Goal: Task Accomplishment & Management: Use online tool/utility

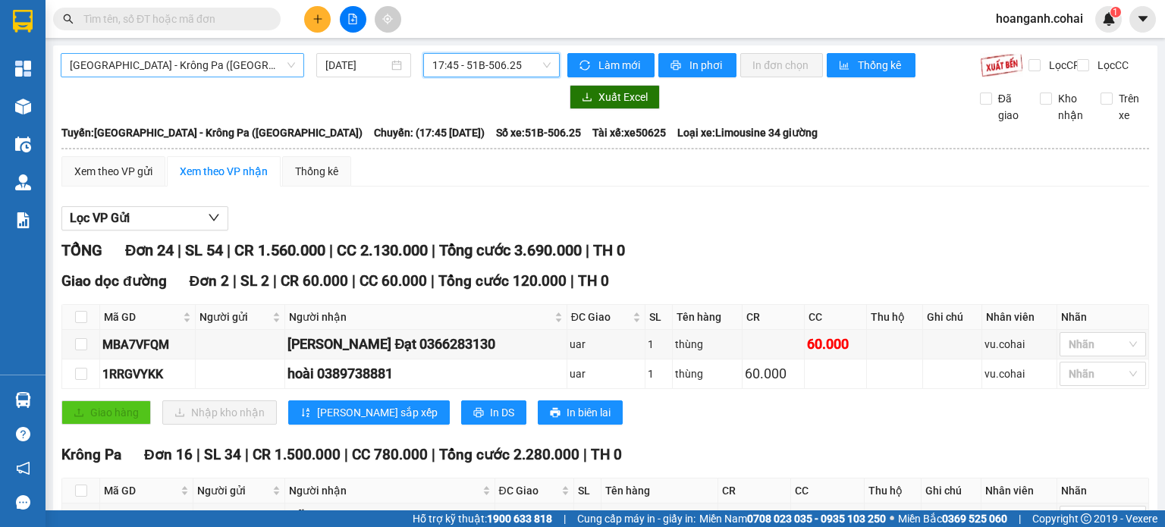
click at [297, 64] on div "[GEOGRAPHIC_DATA] - Krông Pa ([GEOGRAPHIC_DATA])" at bounding box center [182, 65] width 243 height 24
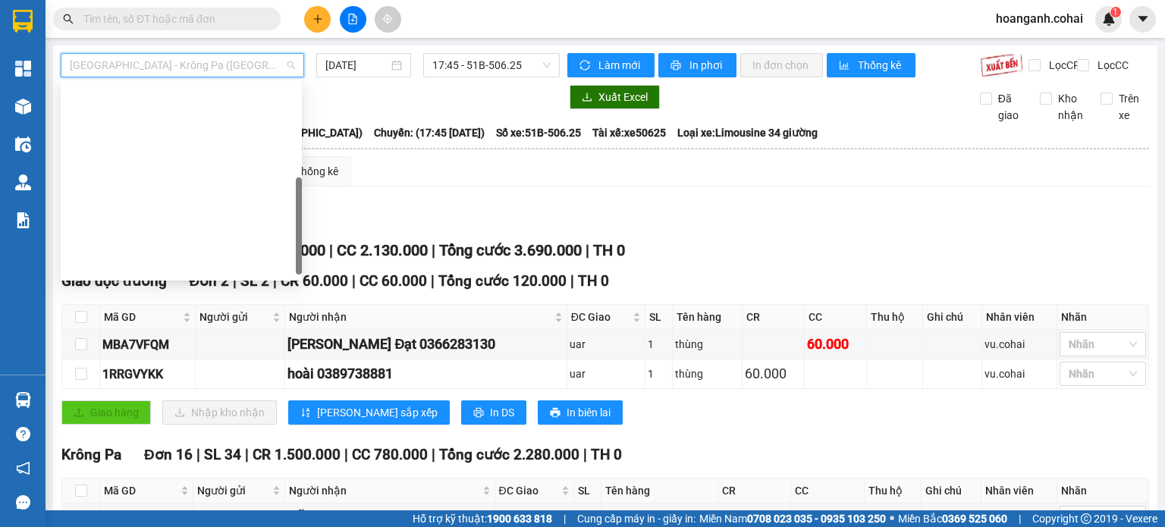
click at [253, 306] on div "Krông Pa - [GEOGRAPHIC_DATA] ([GEOGRAPHIC_DATA])" at bounding box center [181, 314] width 223 height 17
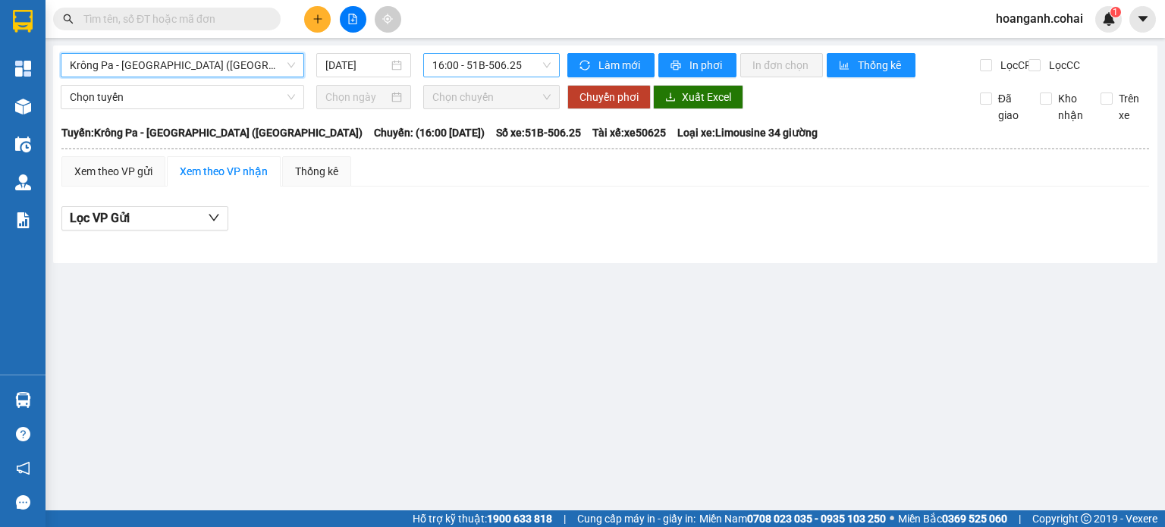
click at [532, 69] on span "16:00 - 51B-506.25" at bounding box center [491, 65] width 119 height 23
click at [358, 57] on div "[DATE]" at bounding box center [363, 65] width 76 height 17
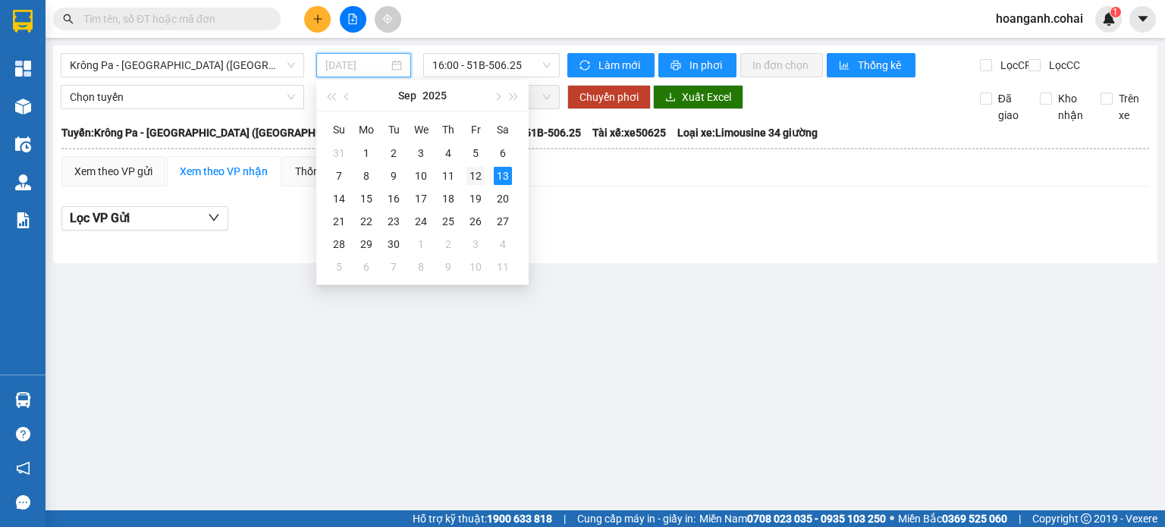
click at [474, 182] on div "12" at bounding box center [476, 176] width 18 height 18
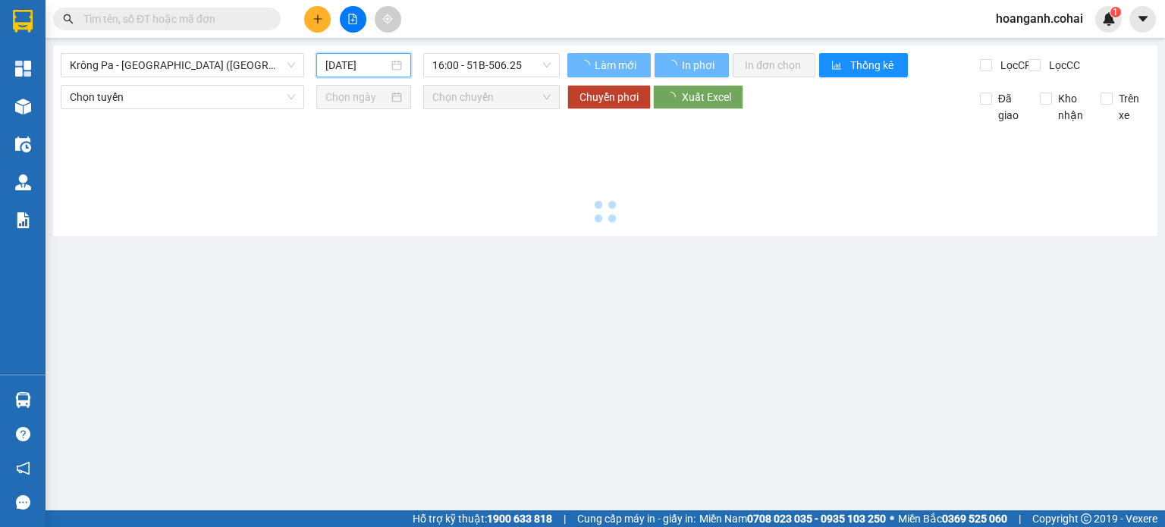
type input "[DATE]"
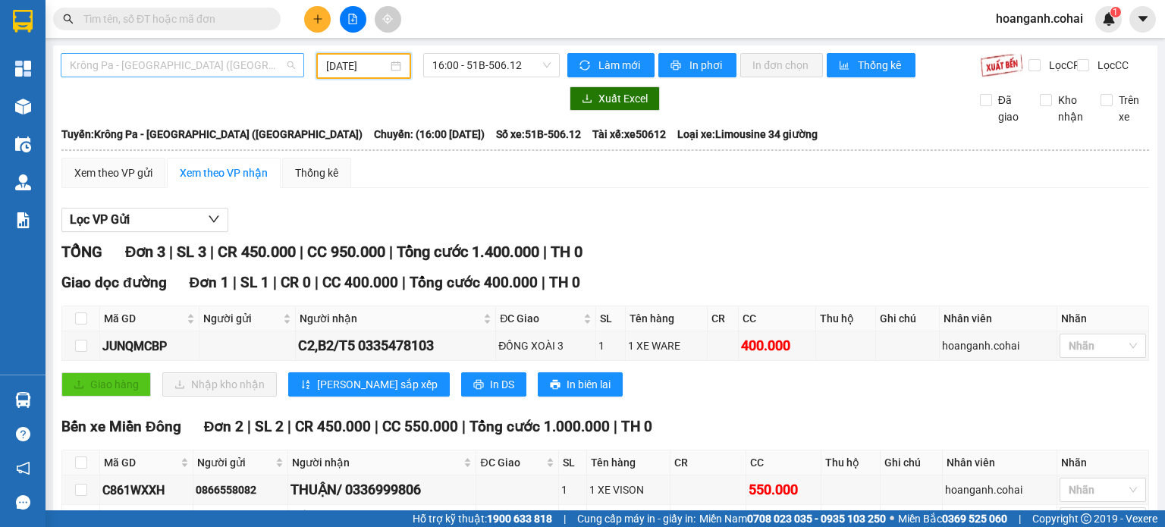
click at [276, 64] on span "Krông Pa - [GEOGRAPHIC_DATA] ([GEOGRAPHIC_DATA])" at bounding box center [182, 65] width 225 height 23
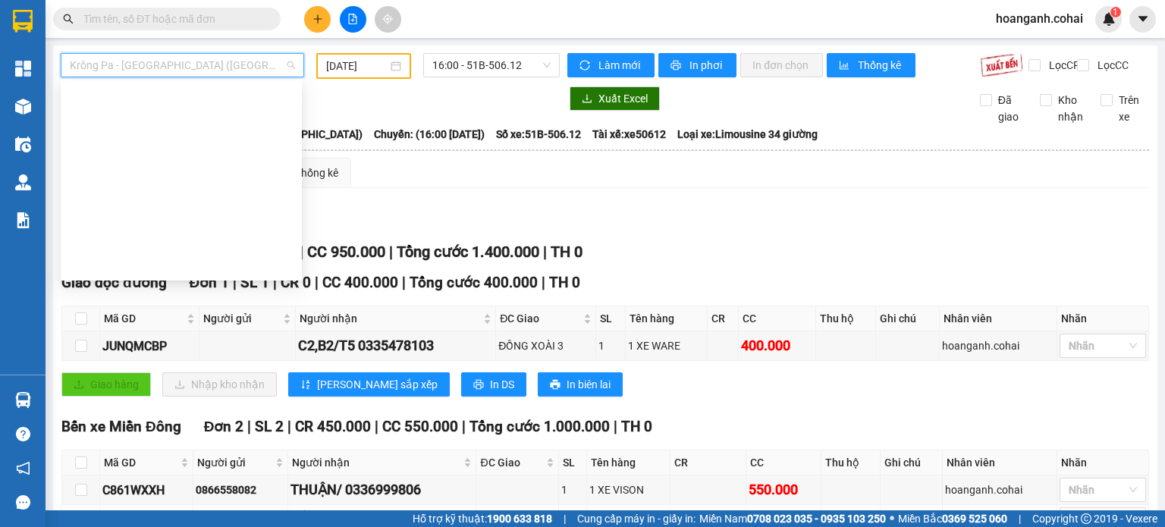
click at [246, 330] on div "[GEOGRAPHIC_DATA] - Krông Pa ([GEOGRAPHIC_DATA])" at bounding box center [181, 338] width 223 height 17
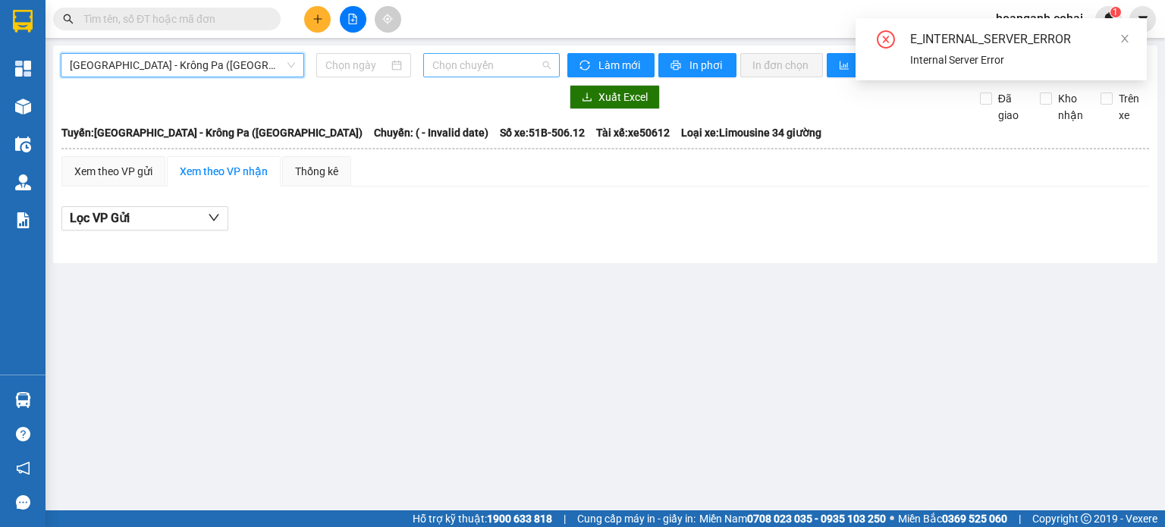
click at [511, 71] on span "Chọn chuyến" at bounding box center [491, 65] width 119 height 23
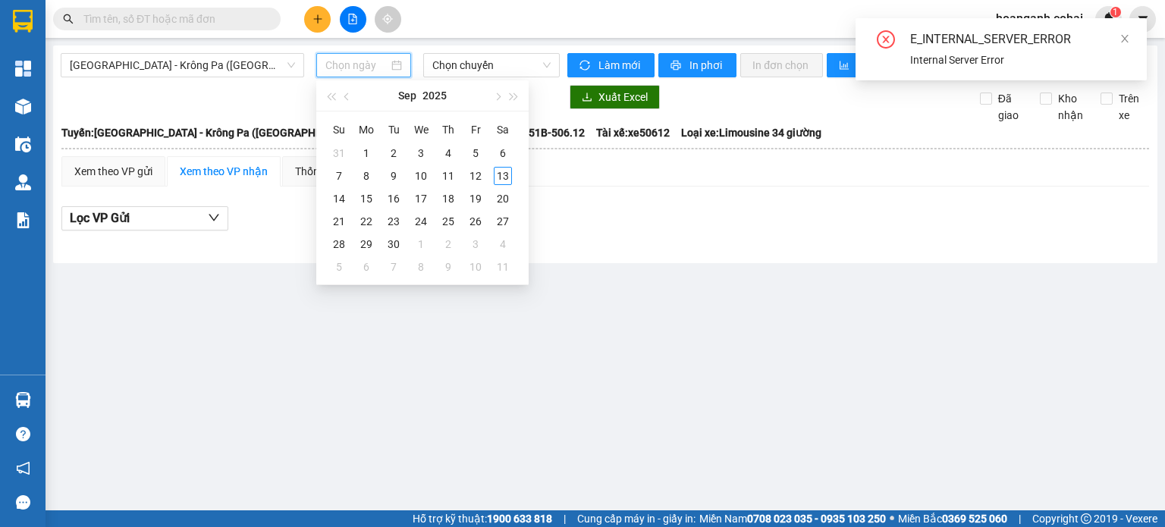
click at [370, 68] on input at bounding box center [356, 65] width 62 height 17
type input "[DATE]"
click at [504, 176] on div "13" at bounding box center [503, 176] width 18 height 18
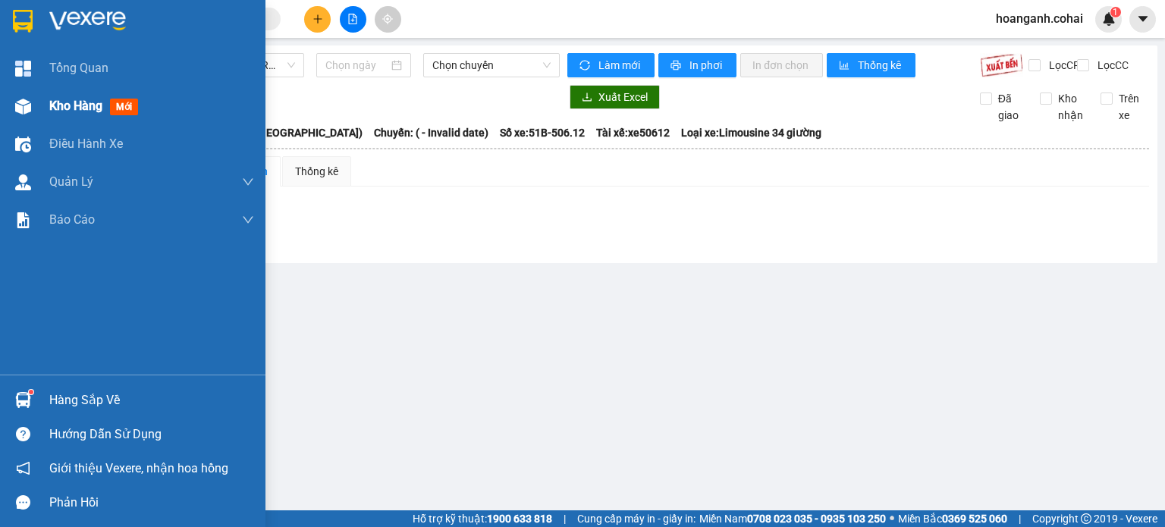
click at [58, 102] on span "Kho hàng" at bounding box center [75, 106] width 53 height 14
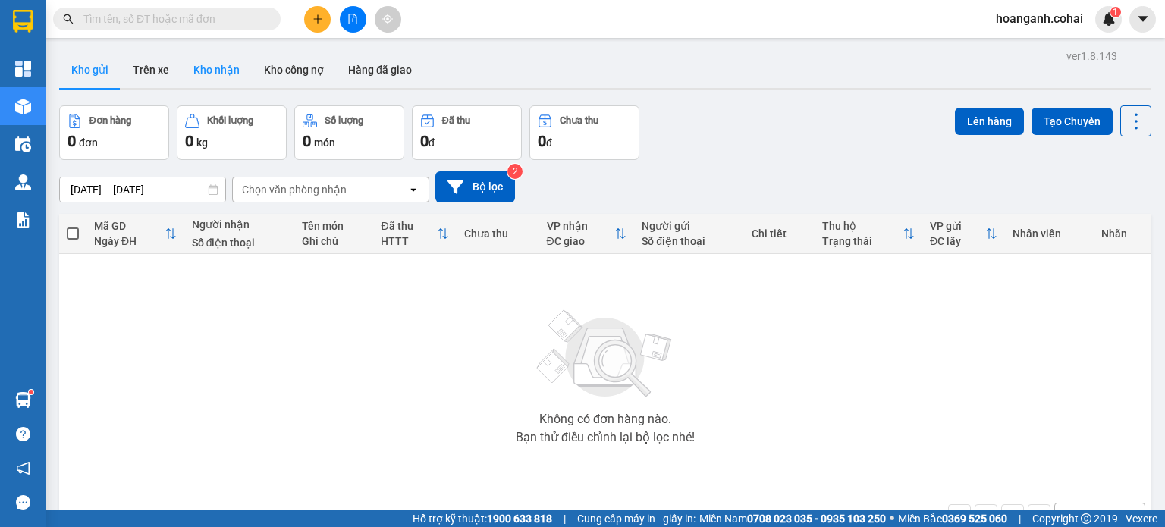
click at [226, 69] on button "Kho nhận" at bounding box center [216, 70] width 71 height 36
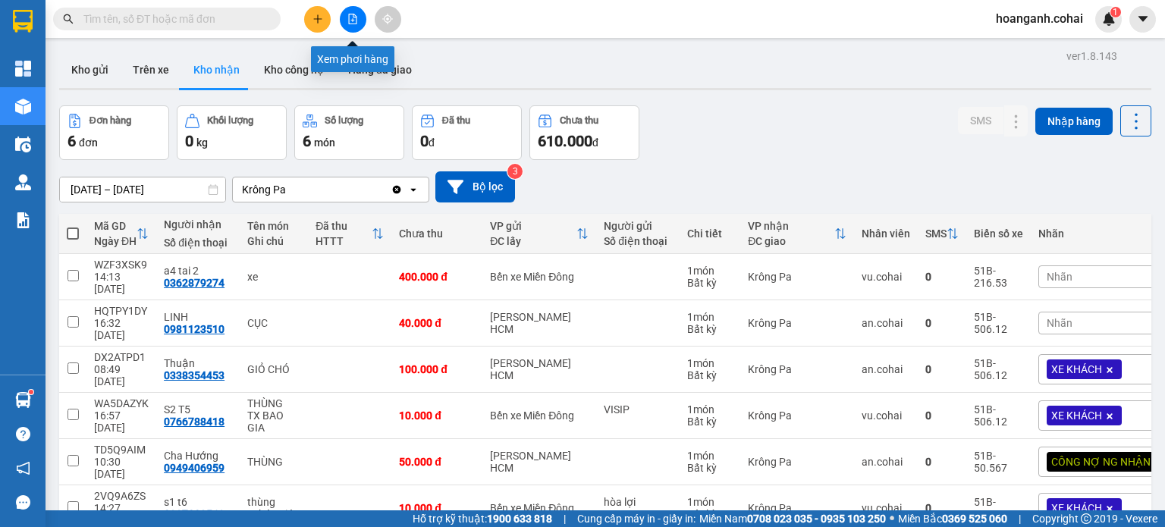
drag, startPoint x: 353, startPoint y: 20, endPoint x: 340, endPoint y: 32, distance: 17.7
click at [352, 20] on icon "file-add" at bounding box center [353, 19] width 8 height 11
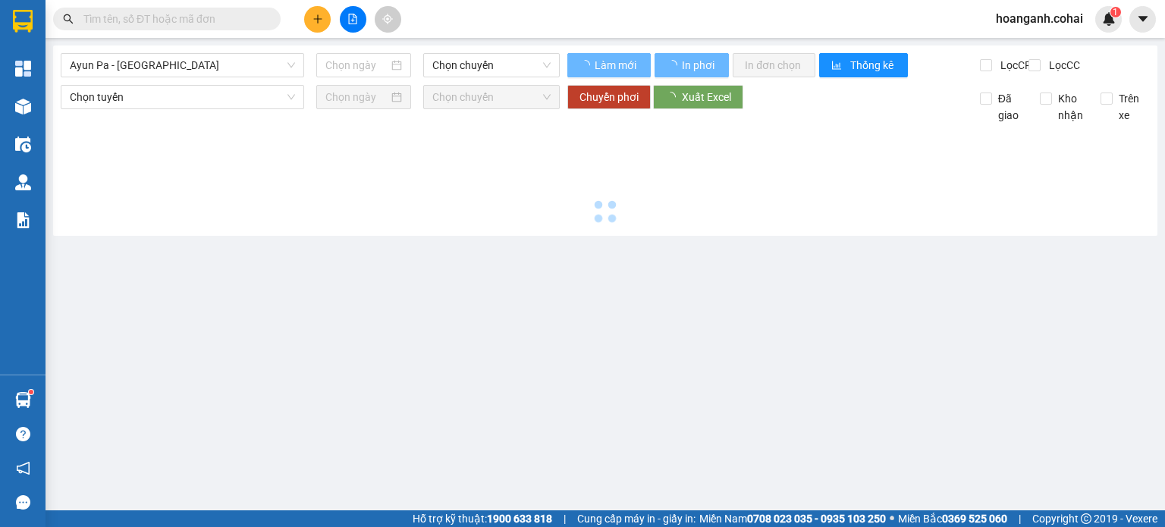
type input "[DATE]"
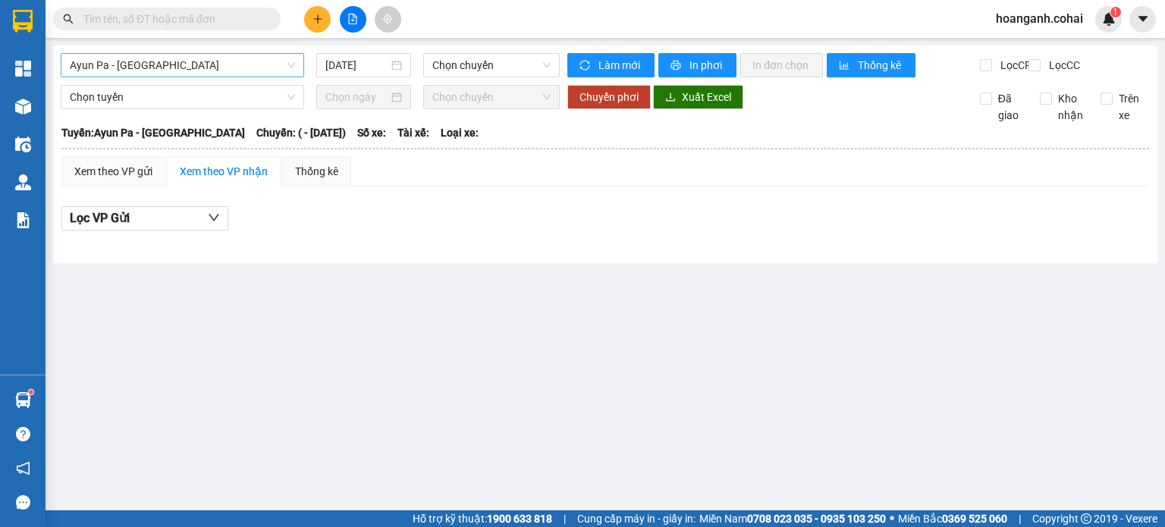
click at [265, 75] on span "Ayun Pa - [GEOGRAPHIC_DATA]" at bounding box center [182, 65] width 225 height 23
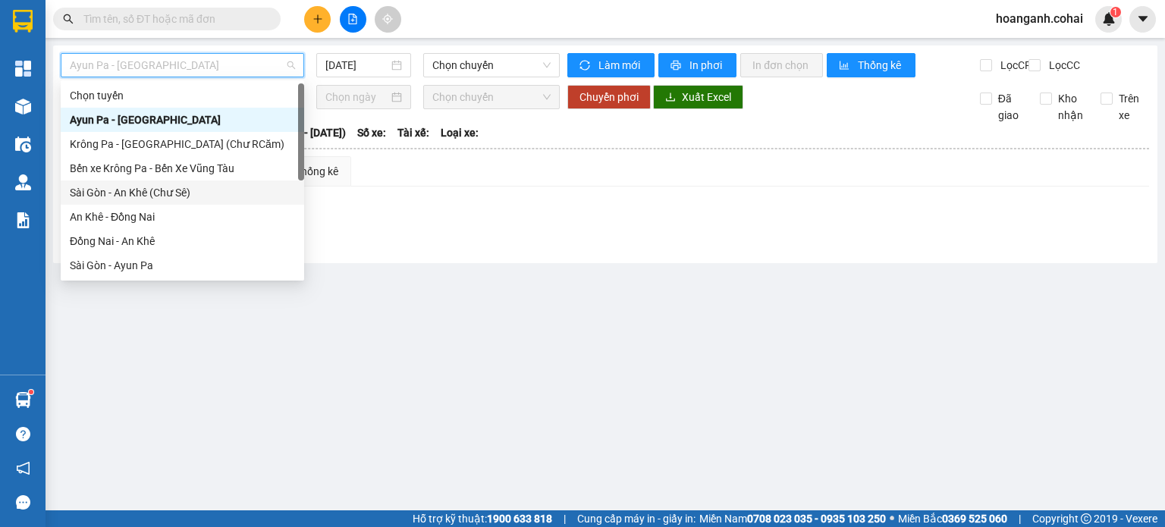
scroll to position [212, 0]
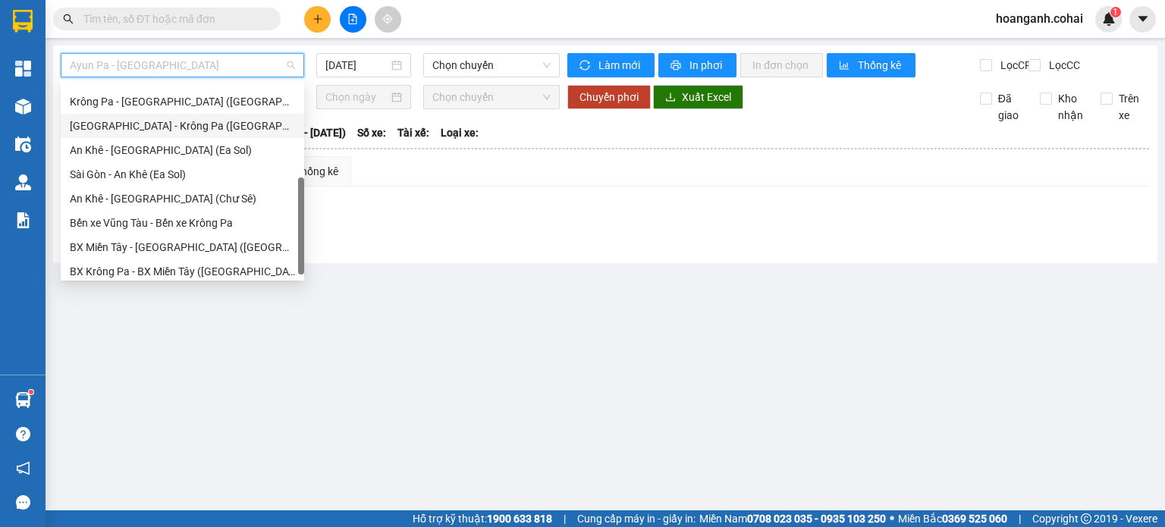
click at [197, 126] on div "[GEOGRAPHIC_DATA] - Krông Pa ([GEOGRAPHIC_DATA])" at bounding box center [182, 126] width 225 height 17
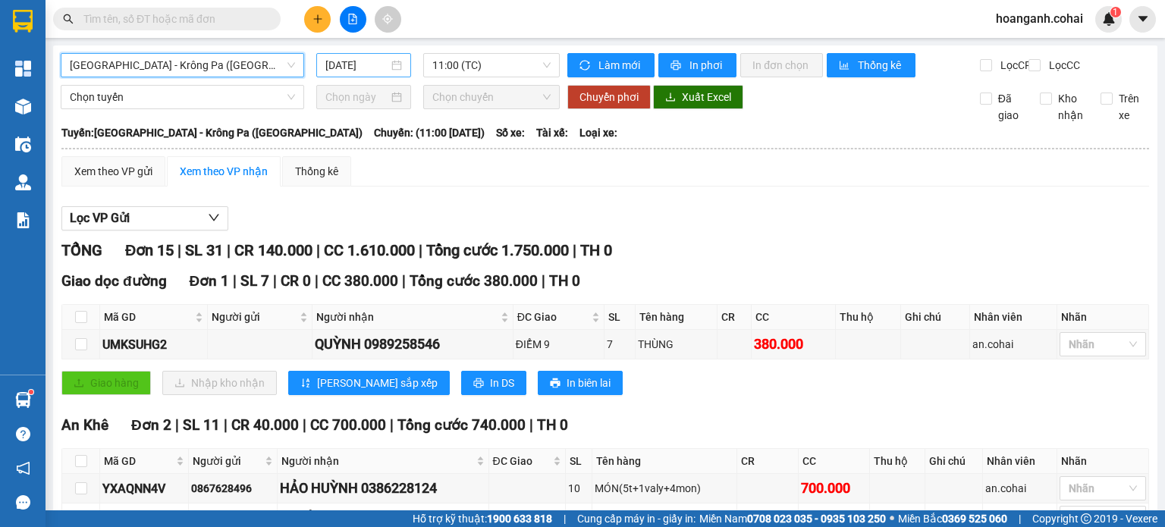
click at [364, 60] on input "[DATE]" at bounding box center [356, 65] width 62 height 17
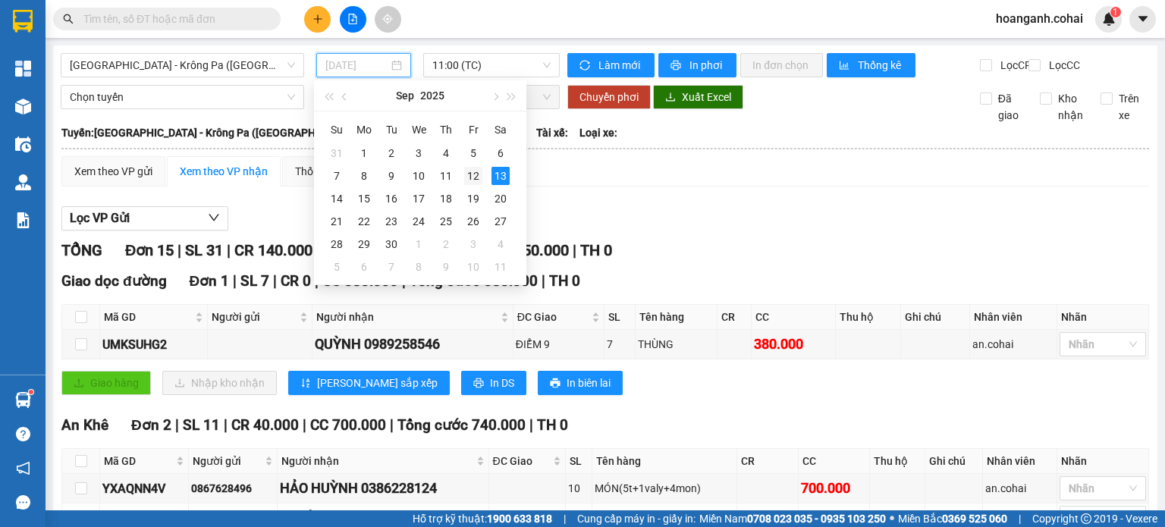
click at [476, 172] on div "12" at bounding box center [473, 176] width 18 height 18
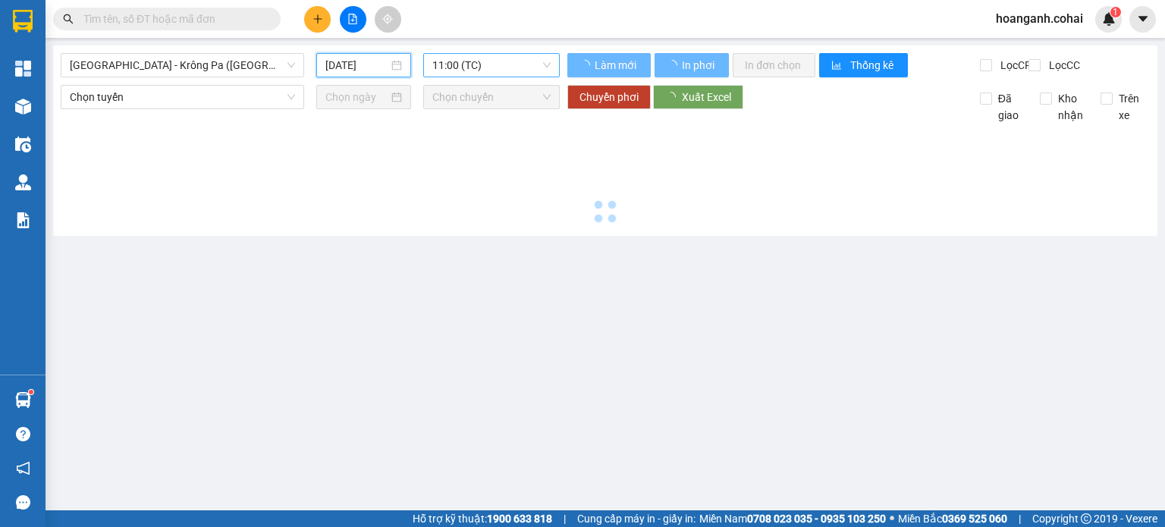
type input "[DATE]"
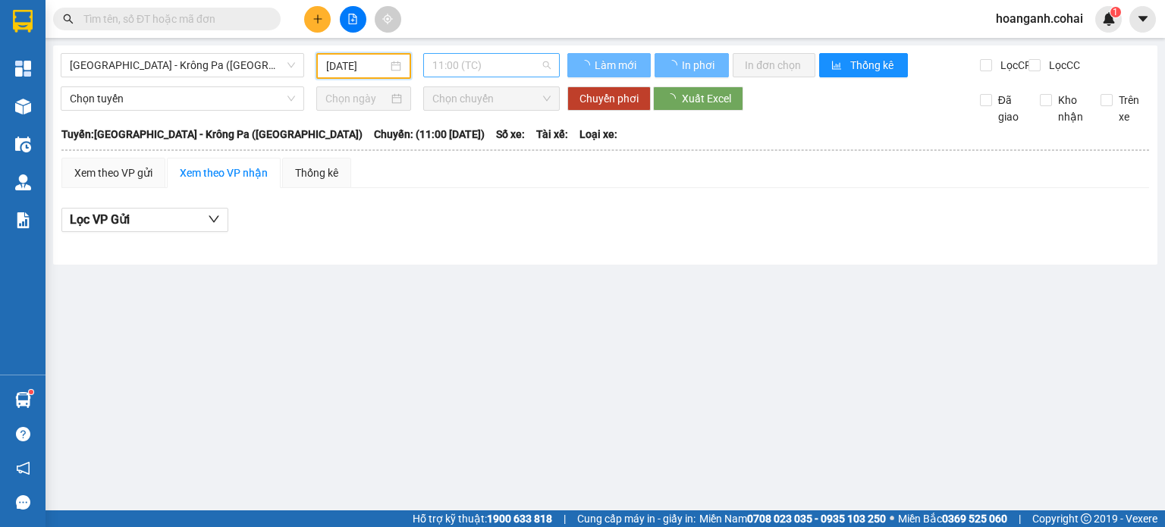
drag, startPoint x: 525, startPoint y: 68, endPoint x: 531, endPoint y: 118, distance: 50.4
click at [525, 68] on span "11:00 (TC)" at bounding box center [491, 65] width 119 height 23
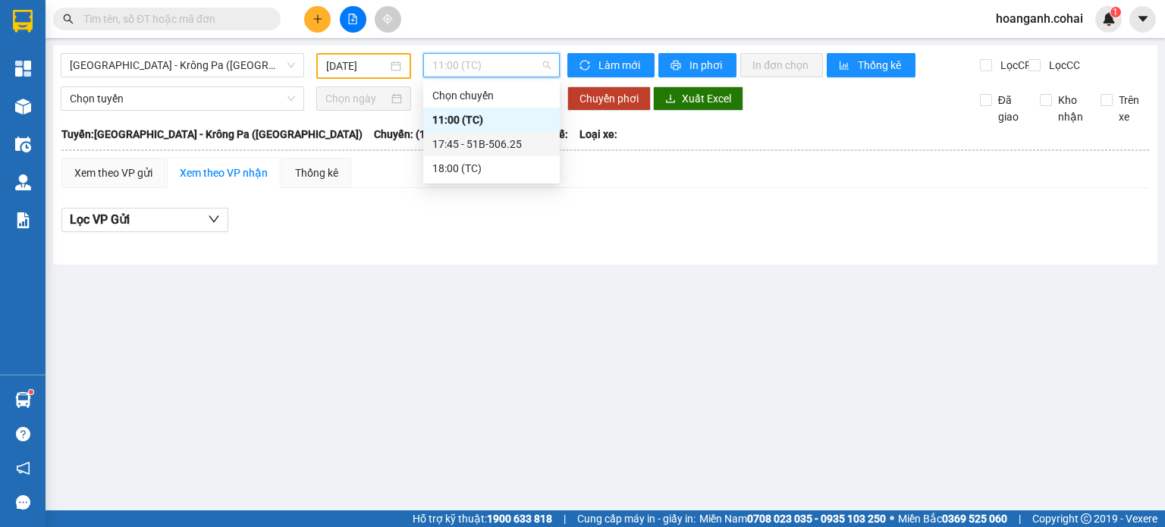
click at [530, 138] on div "17:45 - 51B-506.25" at bounding box center [491, 144] width 118 height 17
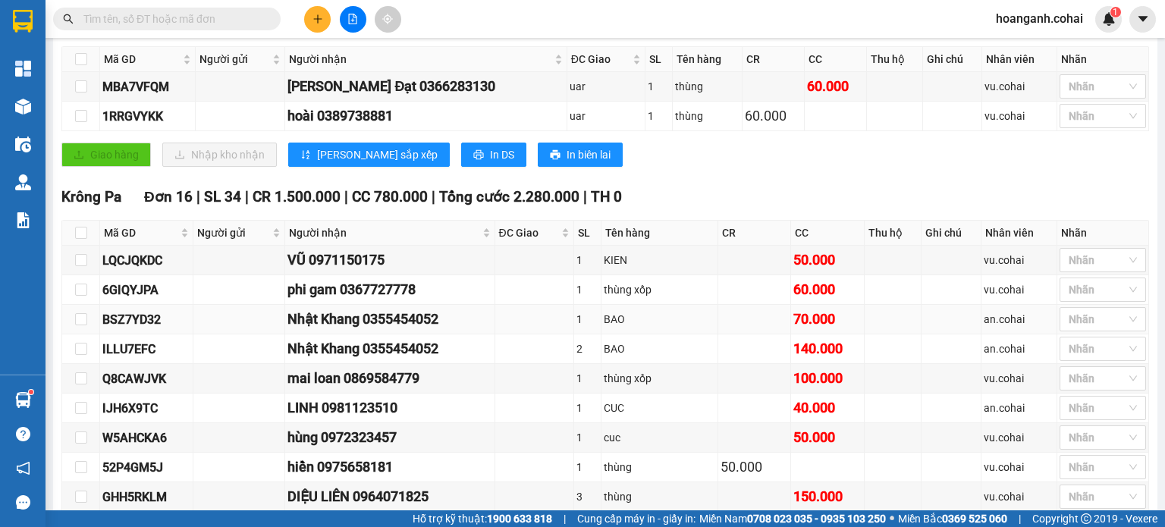
scroll to position [379, 0]
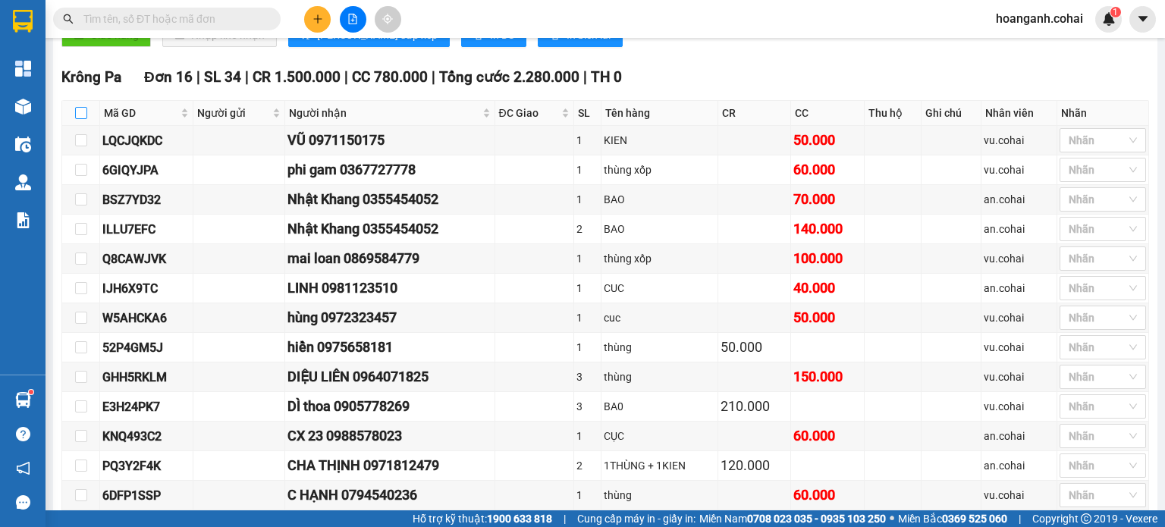
click at [77, 119] on input "checkbox" at bounding box center [81, 113] width 12 height 12
checkbox input "true"
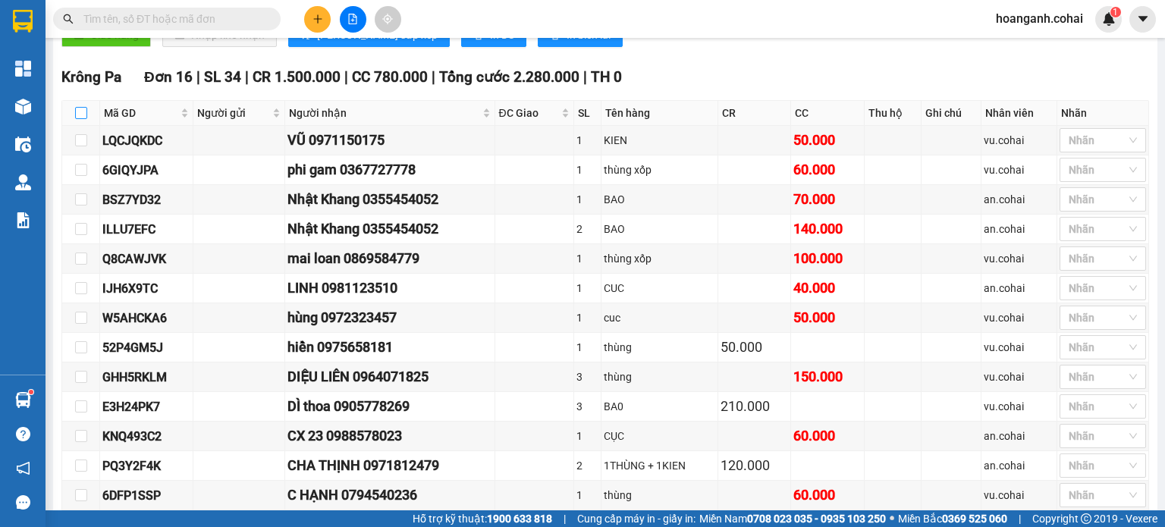
checkbox input "true"
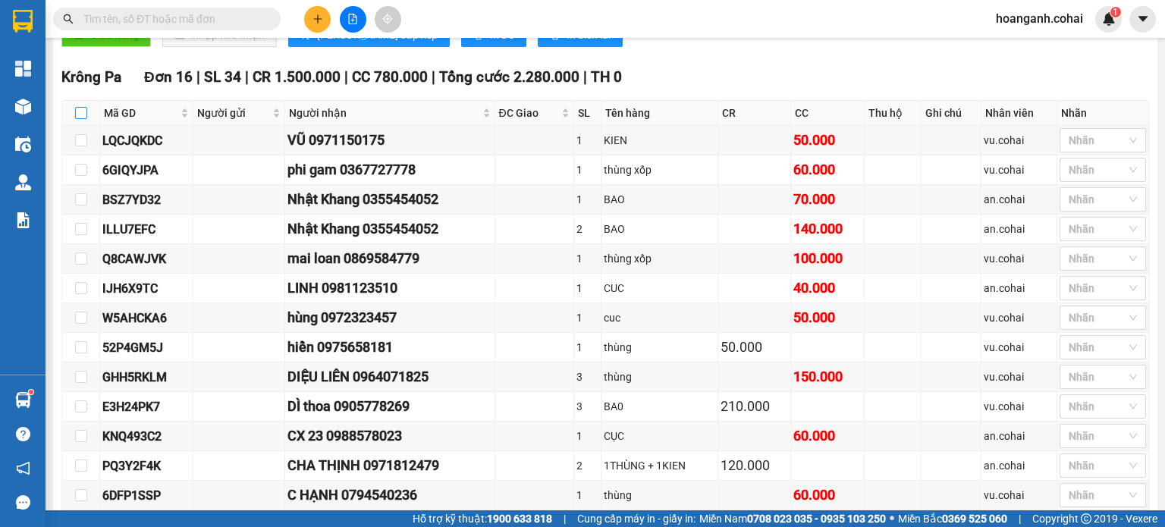
checkbox input "true"
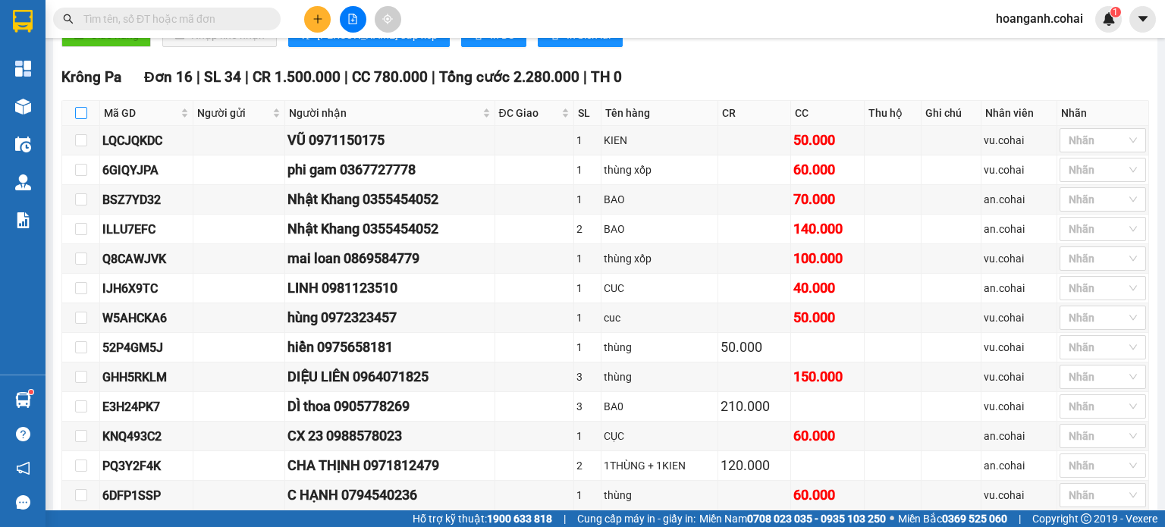
checkbox input "true"
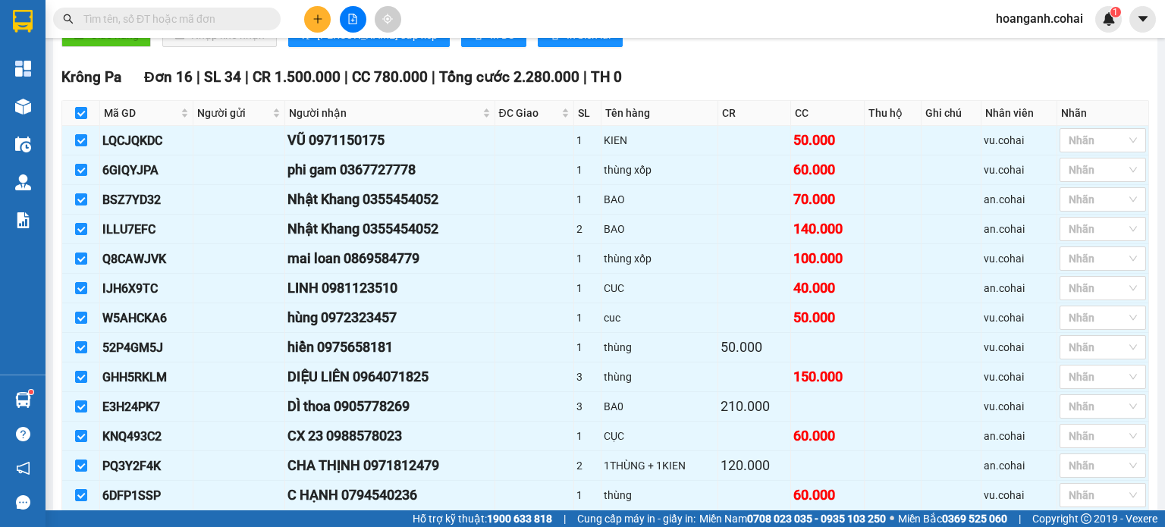
scroll to position [683, 0]
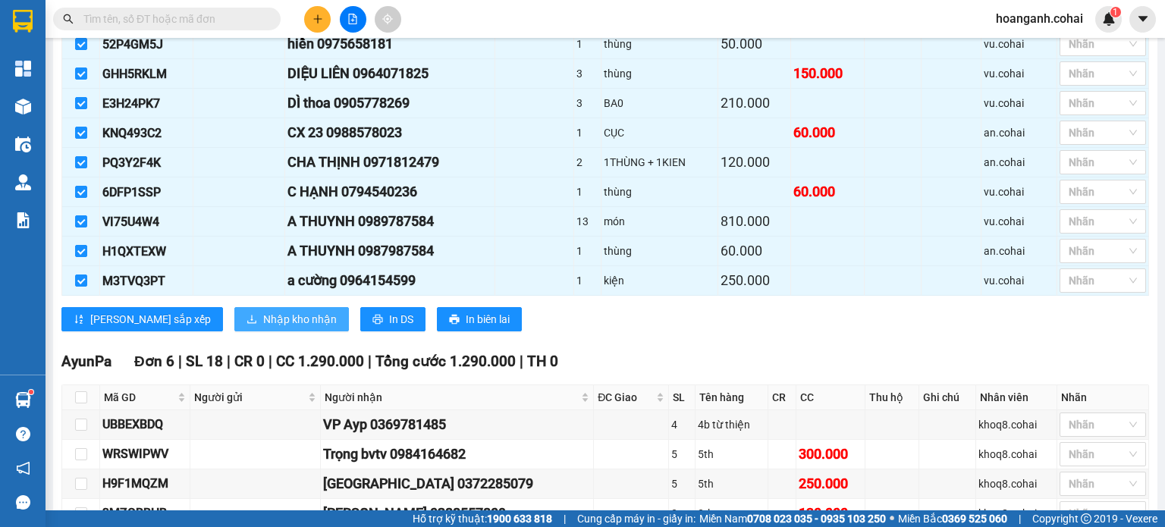
click at [263, 320] on span "Nhập kho nhận" at bounding box center [300, 319] width 74 height 17
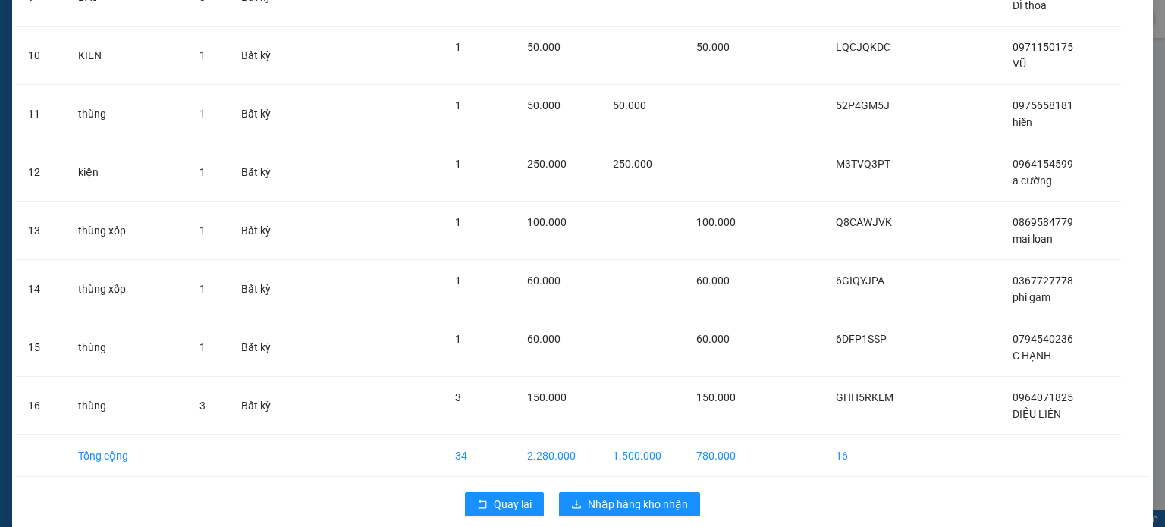
scroll to position [643, 0]
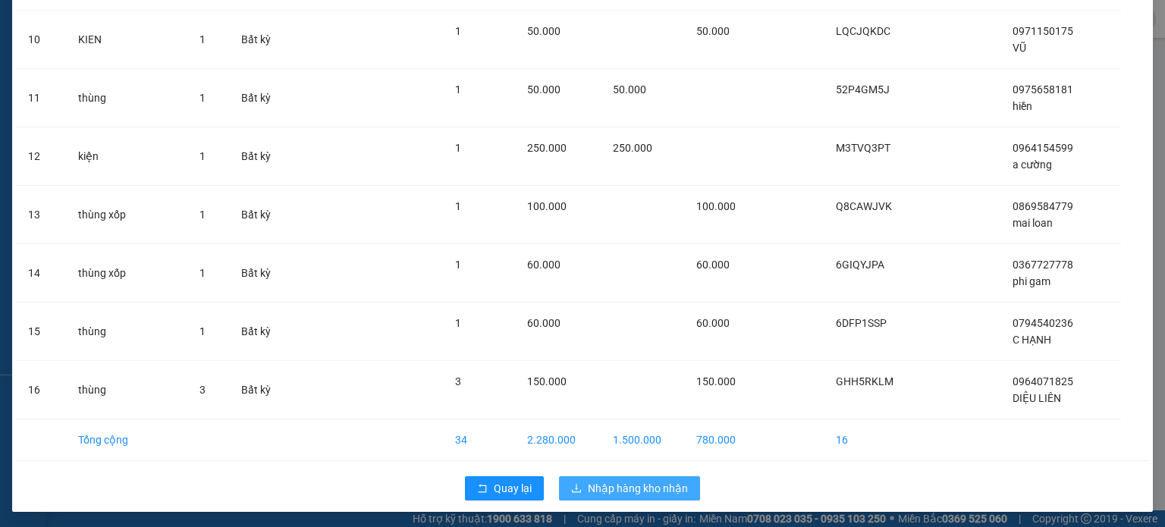
click at [630, 476] on button "Nhập hàng kho nhận" at bounding box center [629, 488] width 141 height 24
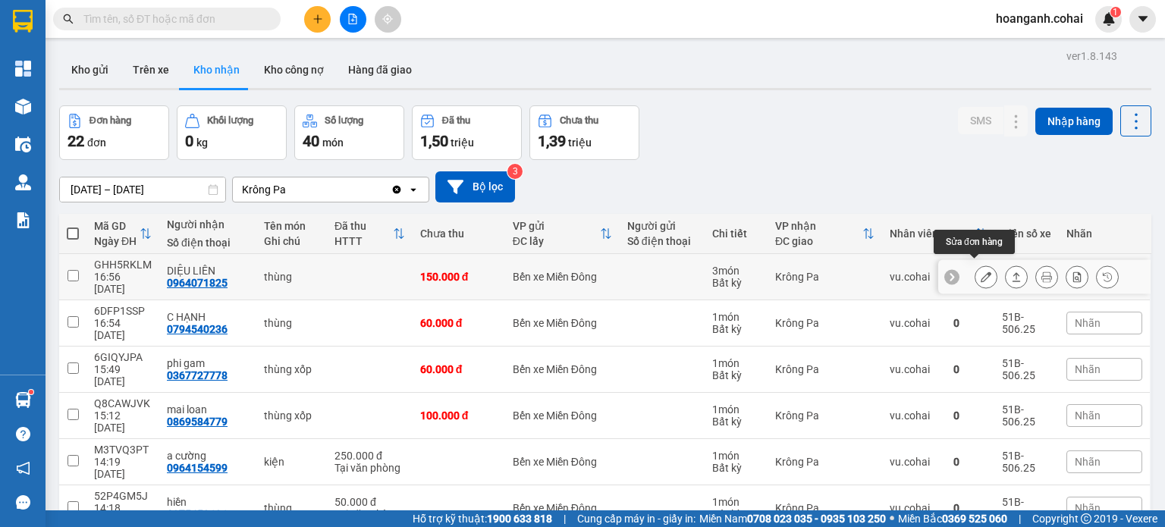
click at [981, 274] on icon at bounding box center [986, 277] width 11 height 11
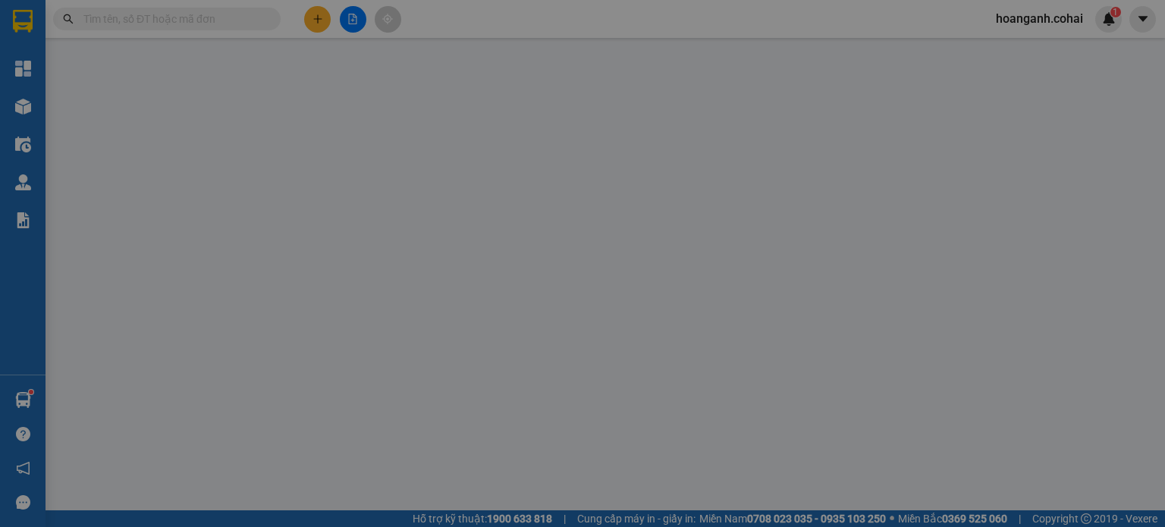
type input "0964071825"
type input "DIỆU LIÊN"
type input "150.000"
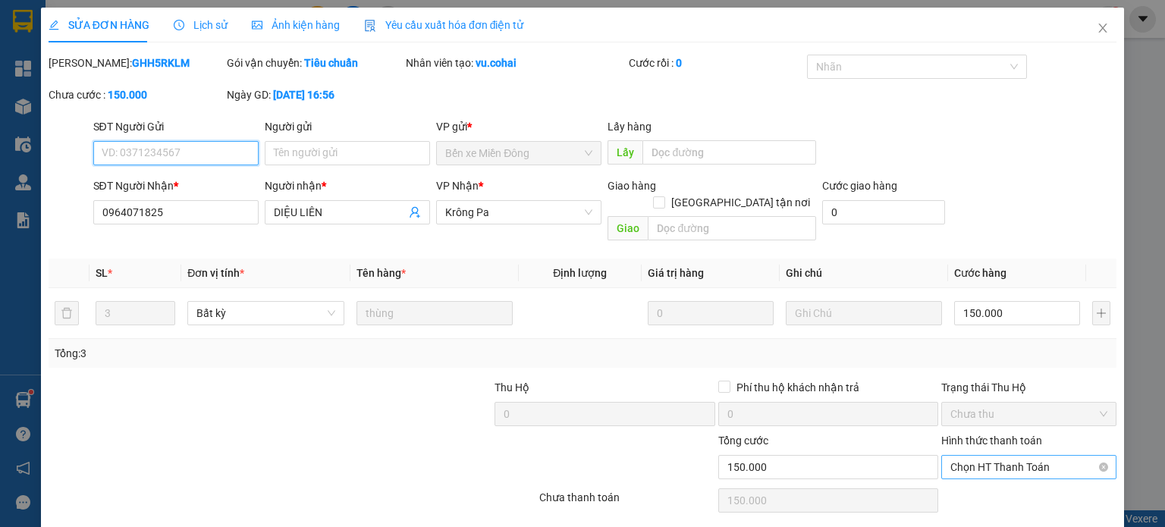
click at [1047, 456] on span "Chọn HT Thanh Toán" at bounding box center [1028, 467] width 157 height 23
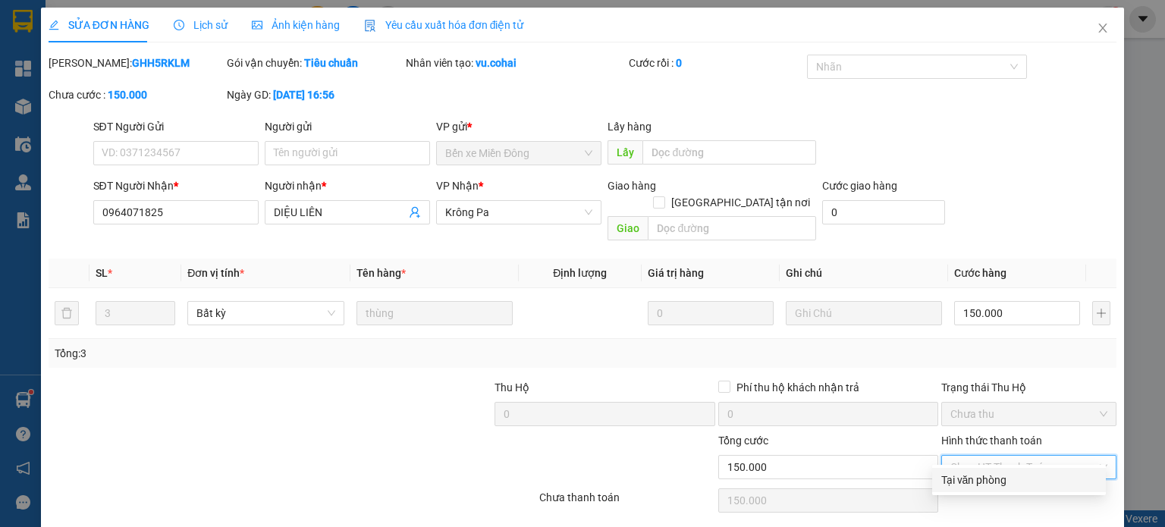
click at [994, 480] on div "Tại văn phòng" at bounding box center [1019, 480] width 156 height 17
type input "0"
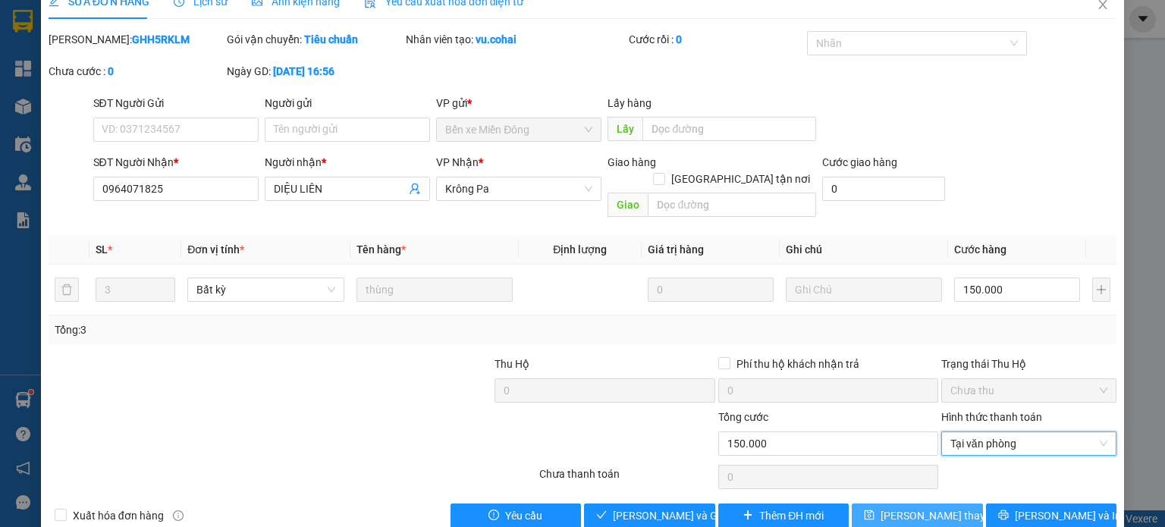
scroll to position [36, 0]
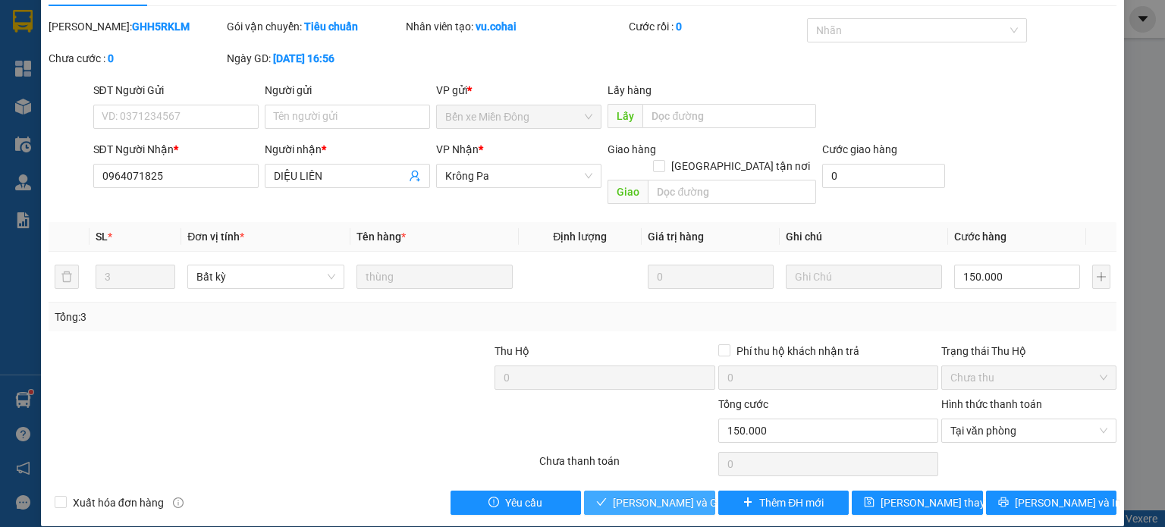
click at [660, 491] on button "[PERSON_NAME] và Giao hàng" at bounding box center [649, 503] width 131 height 24
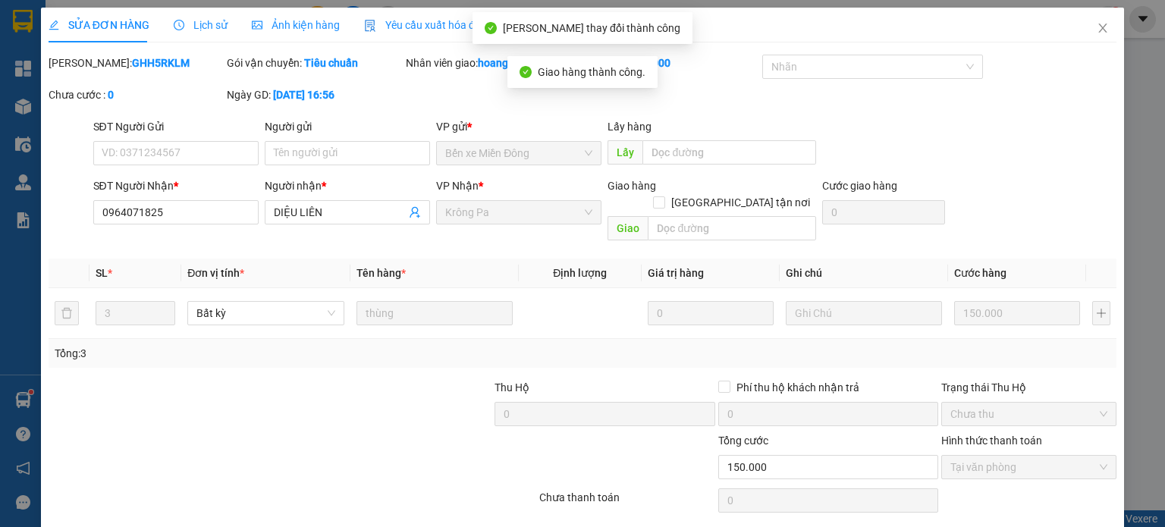
scroll to position [0, 0]
click at [1097, 30] on icon "close" at bounding box center [1103, 28] width 12 height 12
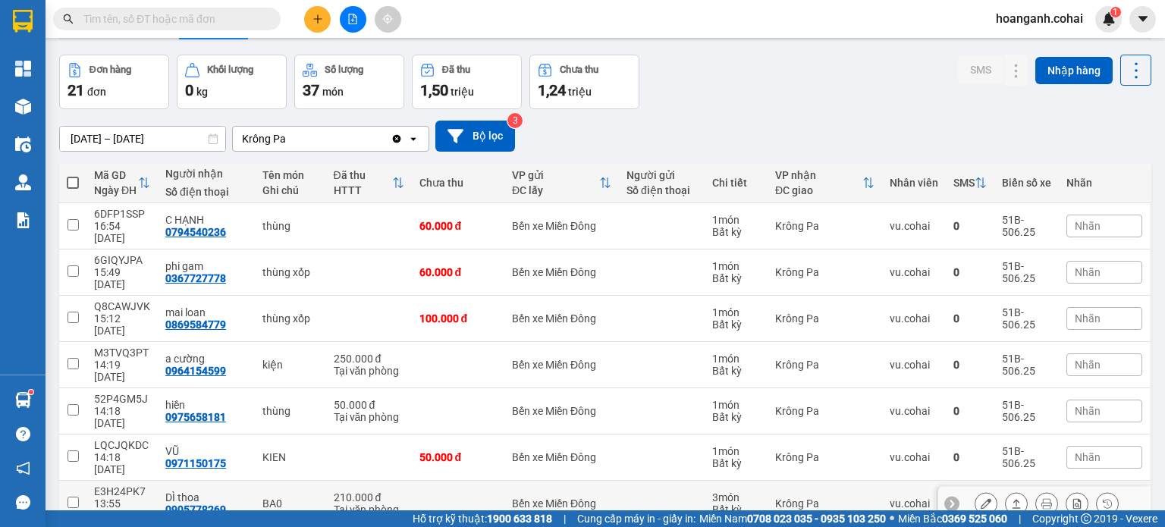
scroll to position [76, 0]
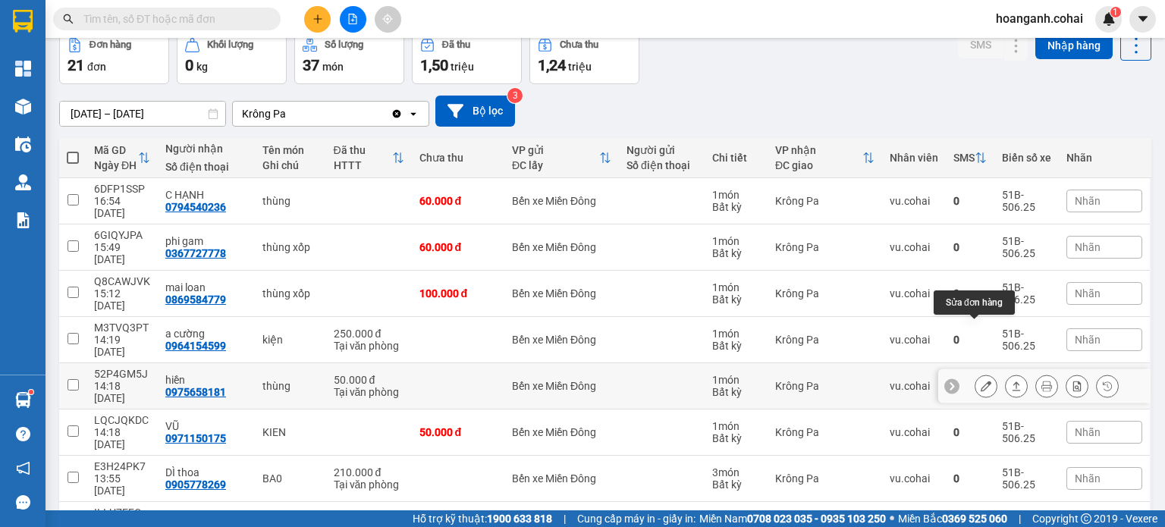
click at [981, 381] on icon at bounding box center [986, 386] width 11 height 11
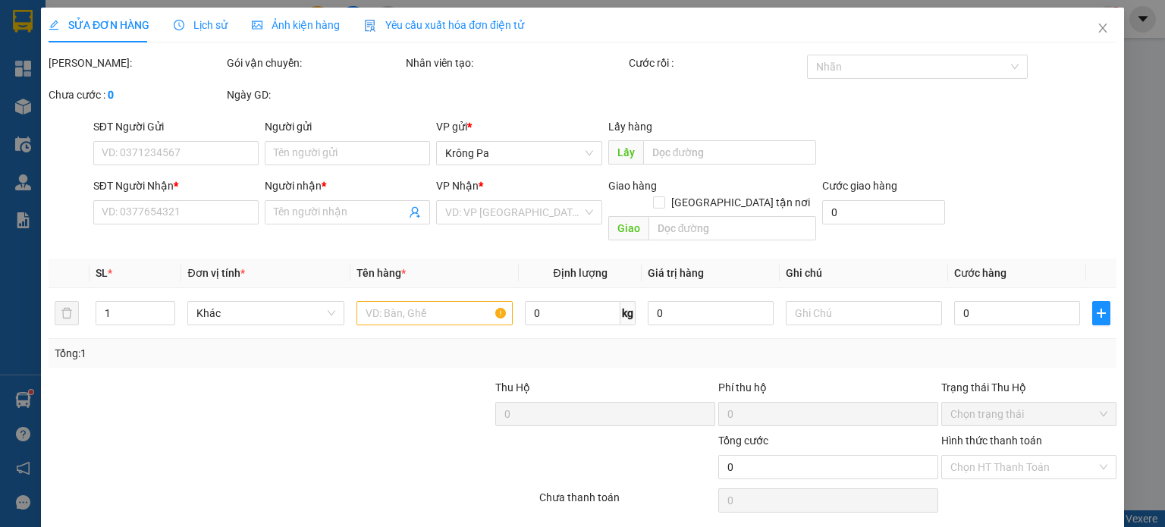
type input "0975658181"
type input "hiền"
type input "50.000"
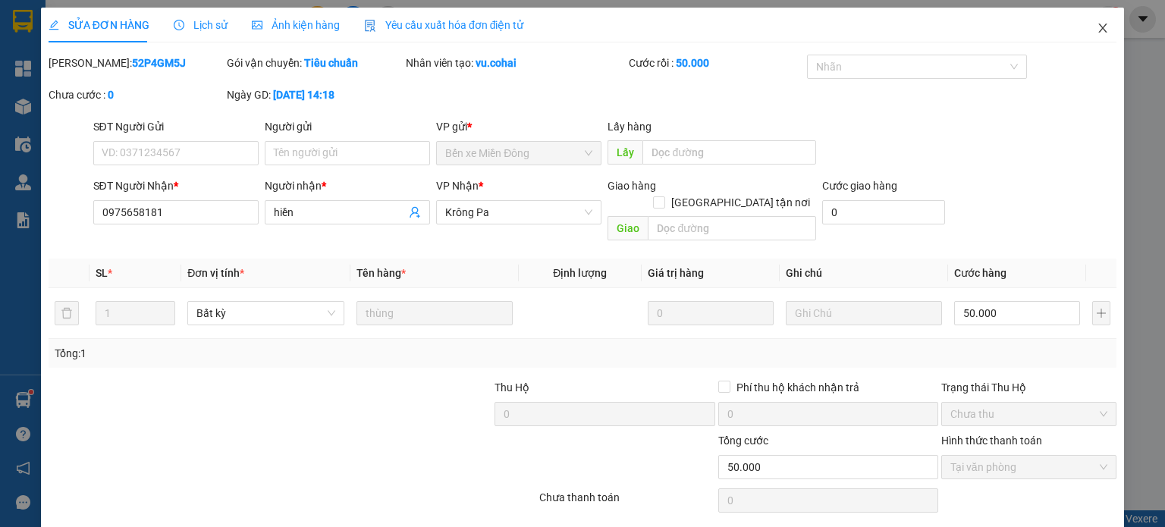
click at [1092, 42] on span "Close" at bounding box center [1103, 29] width 42 height 42
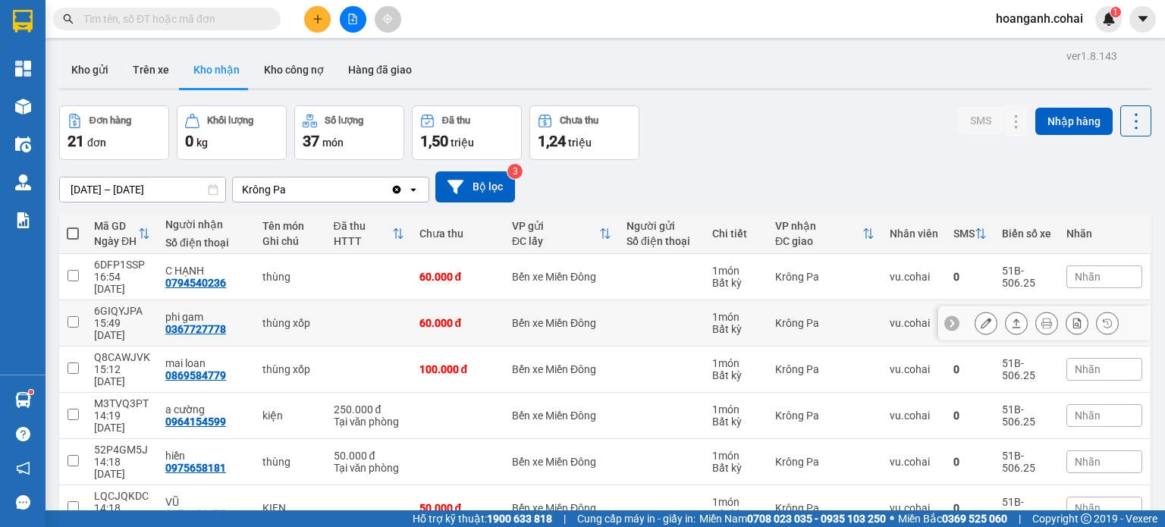
scroll to position [76, 0]
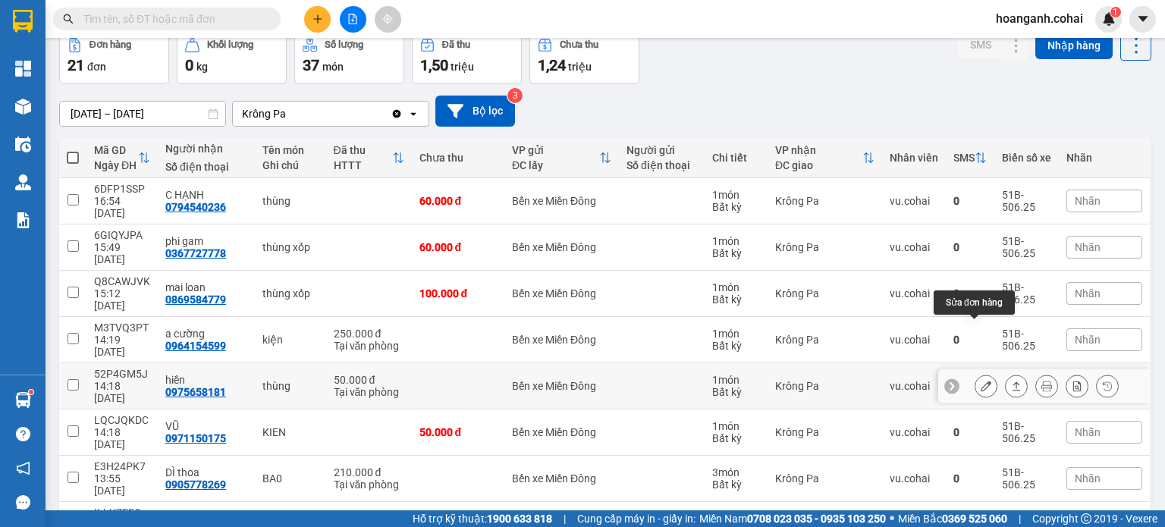
click at [981, 381] on icon at bounding box center [986, 386] width 11 height 11
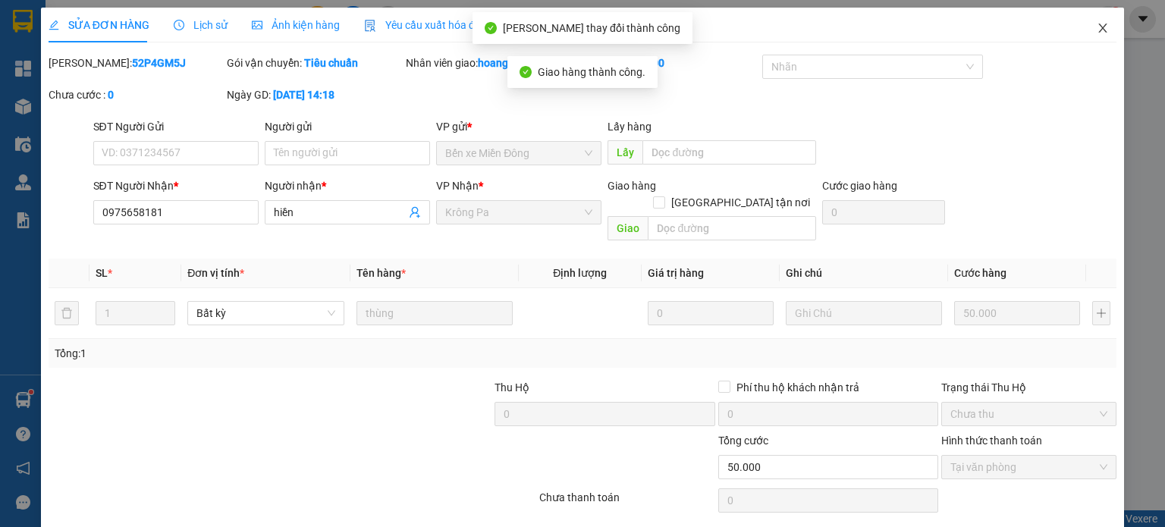
click at [1097, 28] on icon "close" at bounding box center [1103, 28] width 12 height 12
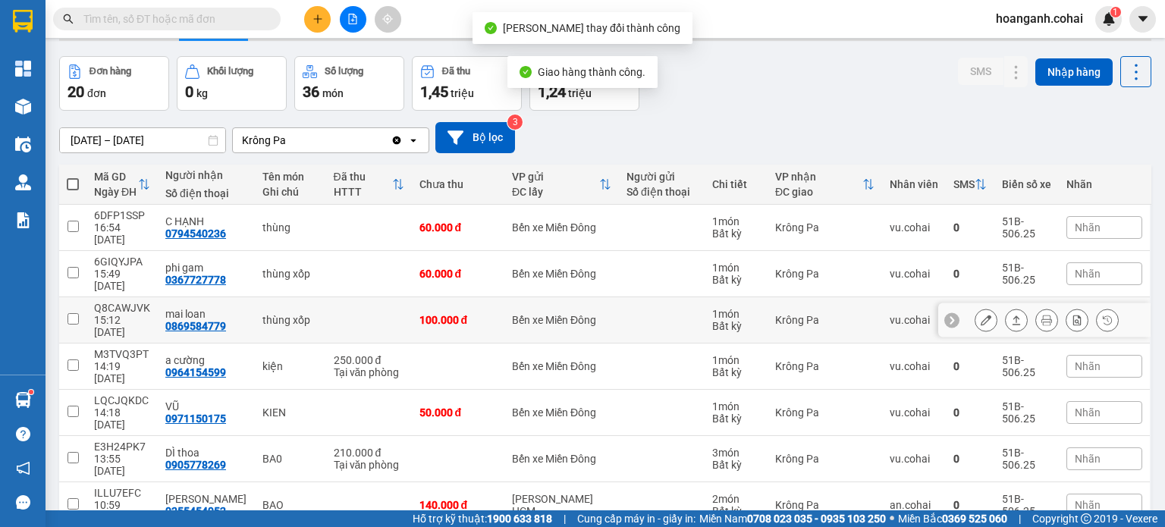
scroll to position [144, 0]
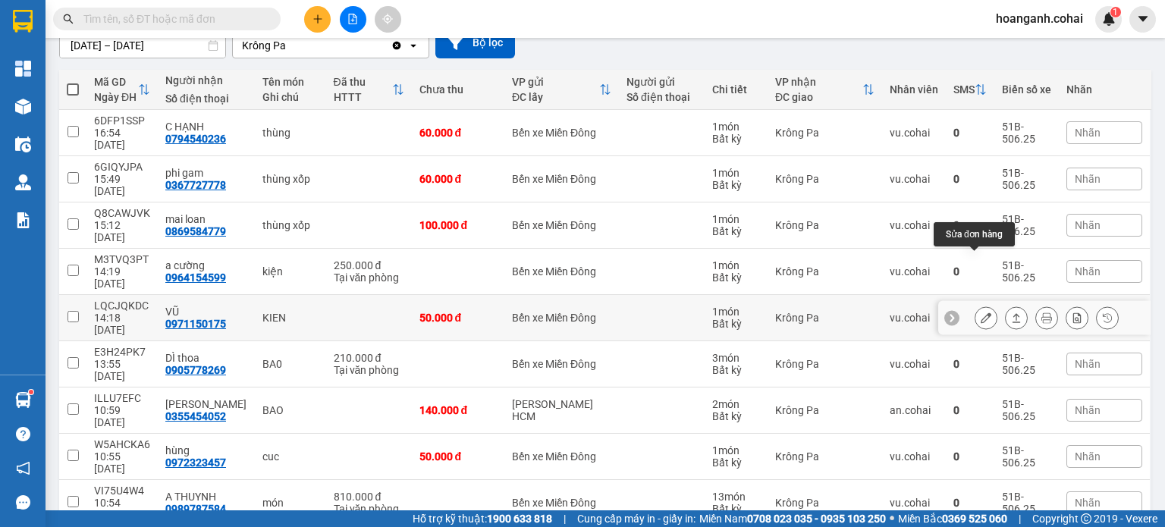
click at [981, 313] on icon at bounding box center [986, 318] width 11 height 11
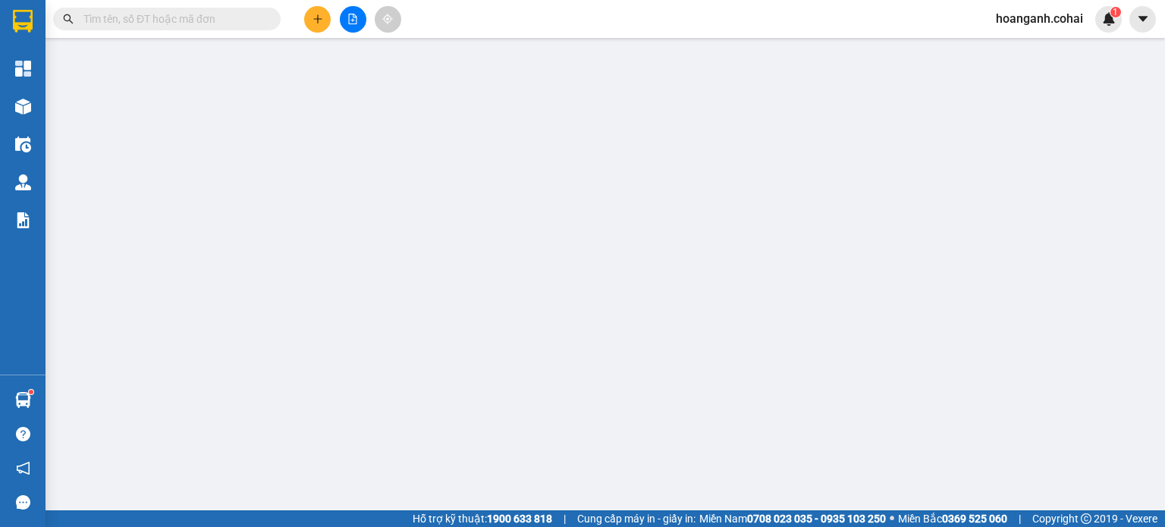
type input "0971150175"
type input "VŨ"
type input "50.000"
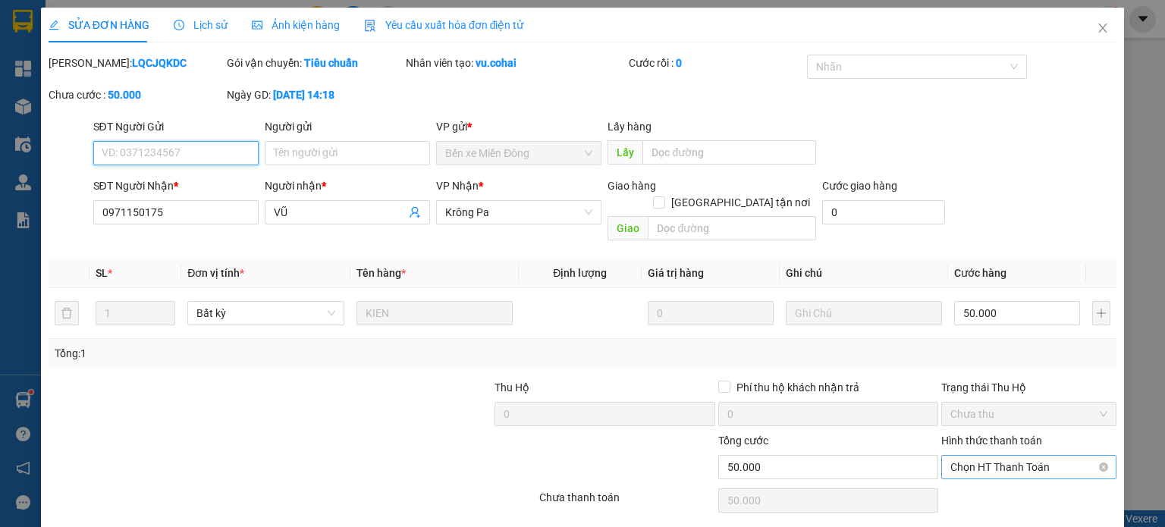
click at [1010, 456] on span "Chọn HT Thanh Toán" at bounding box center [1028, 467] width 157 height 23
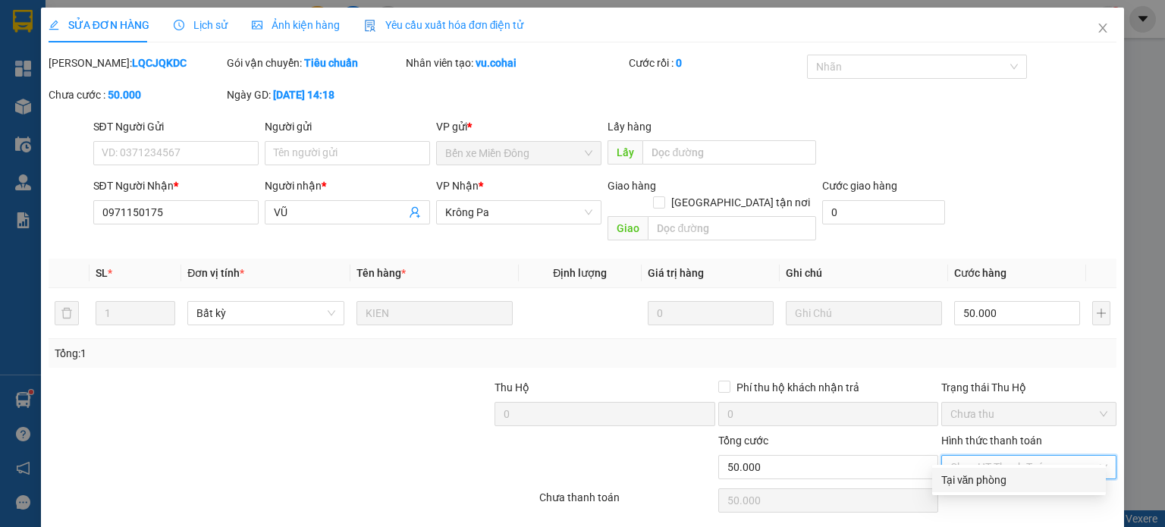
click at [953, 476] on div "Tại văn phòng" at bounding box center [1019, 480] width 156 height 17
type input "0"
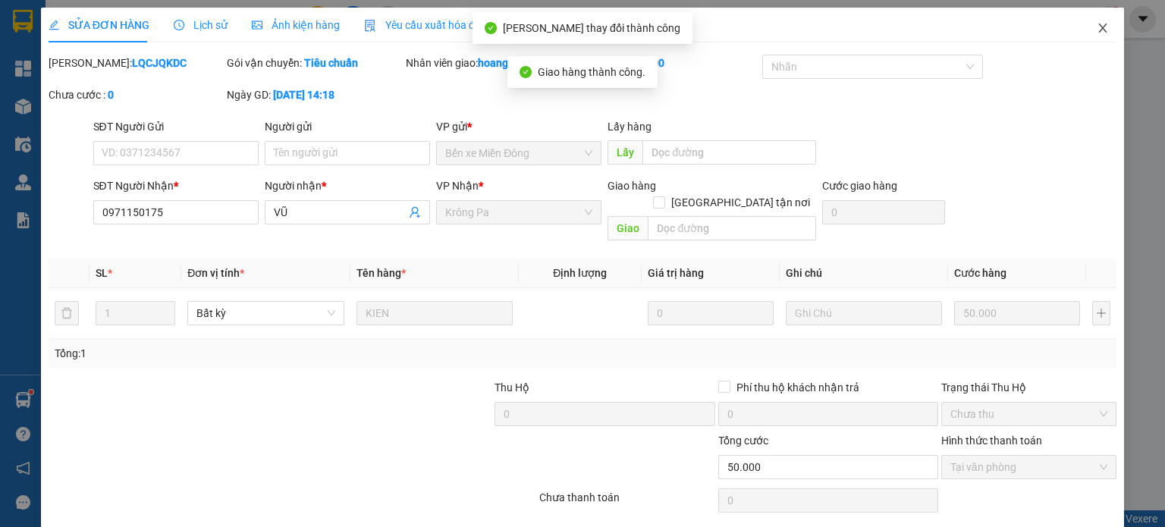
click at [1097, 28] on icon "close" at bounding box center [1103, 28] width 12 height 12
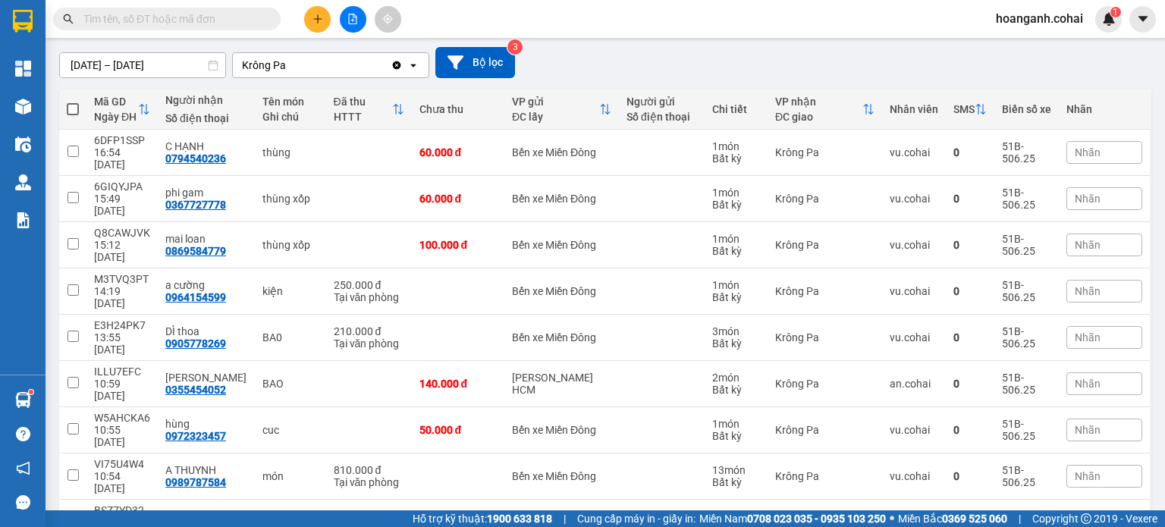
scroll to position [144, 0]
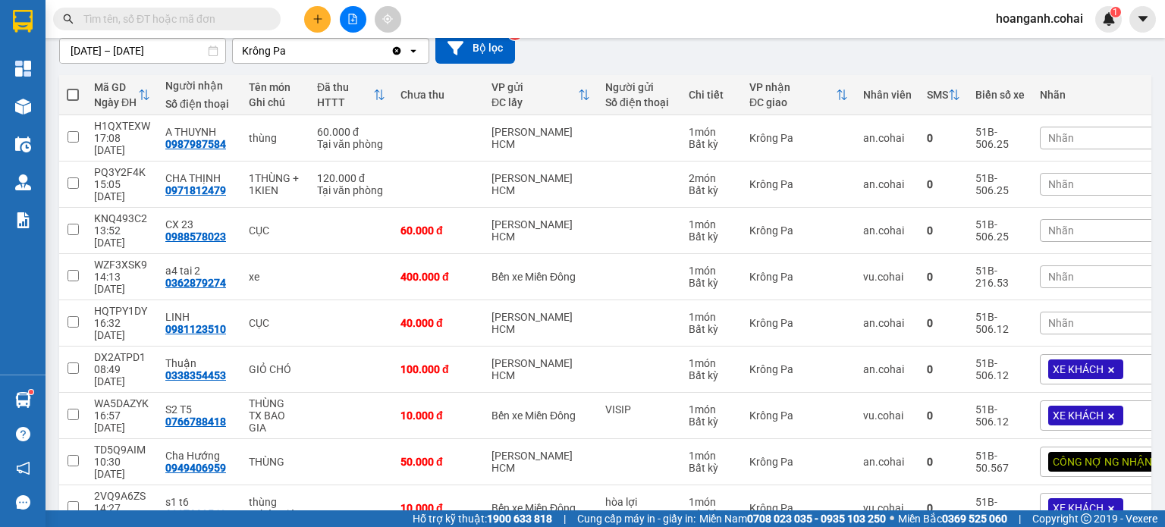
scroll to position [141, 0]
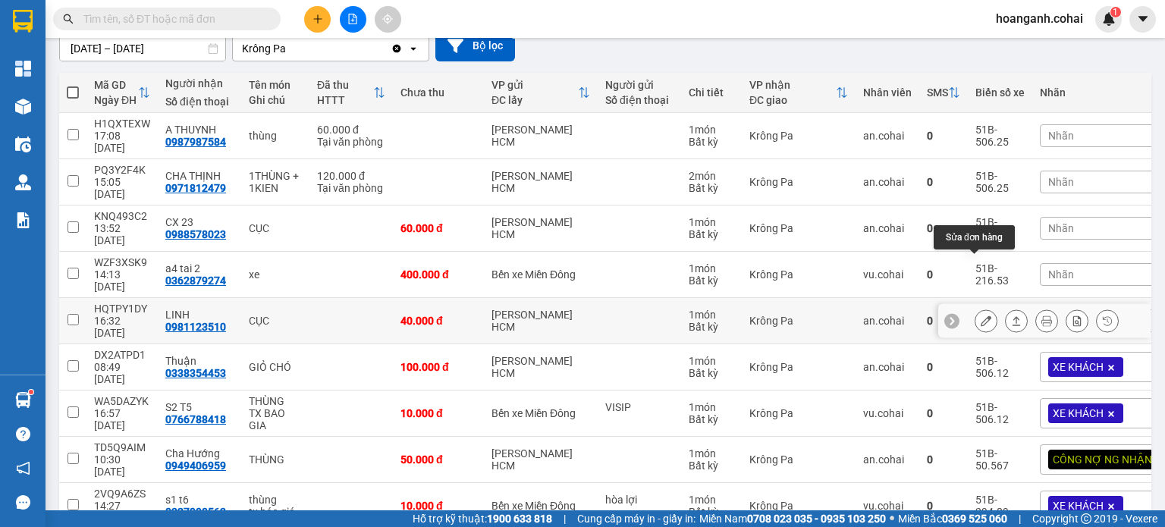
click at [981, 316] on icon at bounding box center [986, 321] width 11 height 11
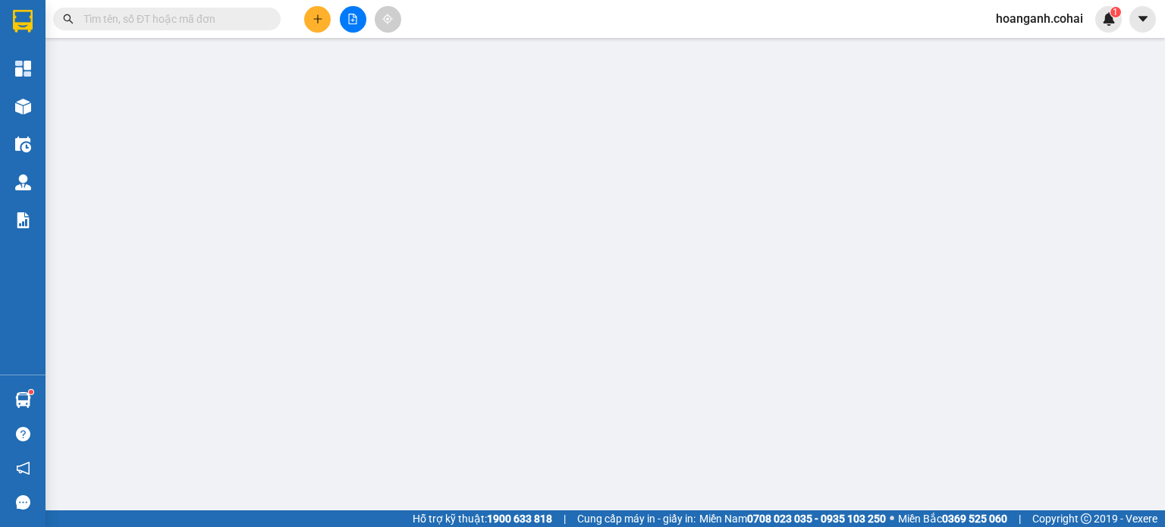
type input "0981123510"
type input "LINH"
type input "40.000"
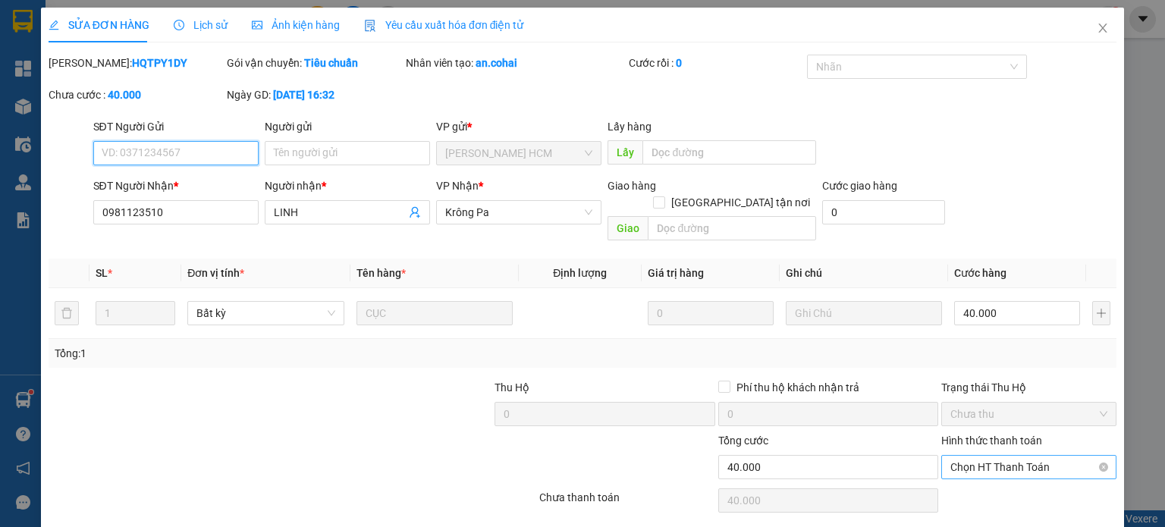
click at [962, 456] on span "Chọn HT Thanh Toán" at bounding box center [1028, 467] width 157 height 23
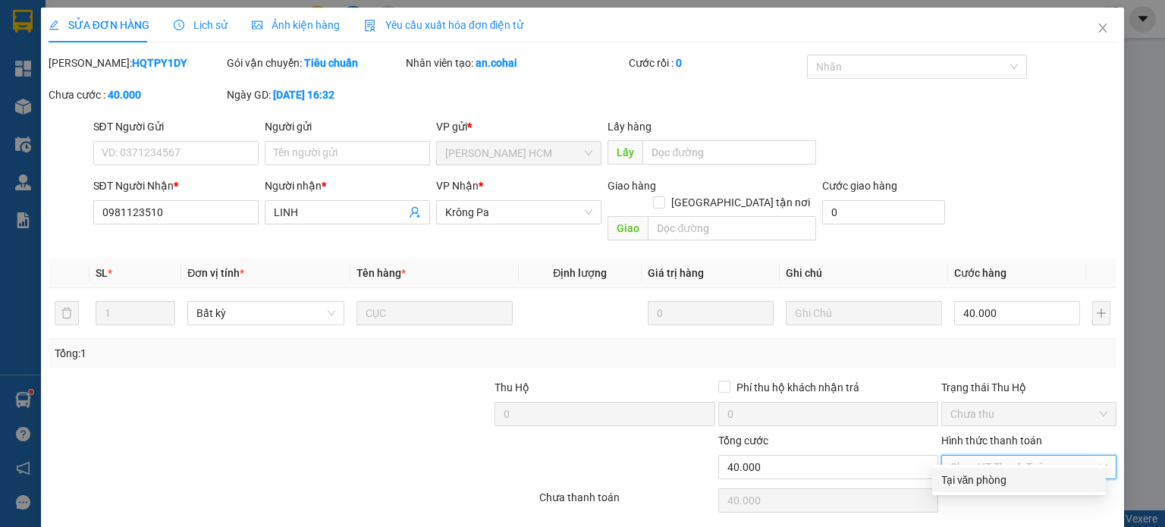
click at [962, 475] on div "Tại văn phòng" at bounding box center [1019, 480] width 156 height 17
type input "0"
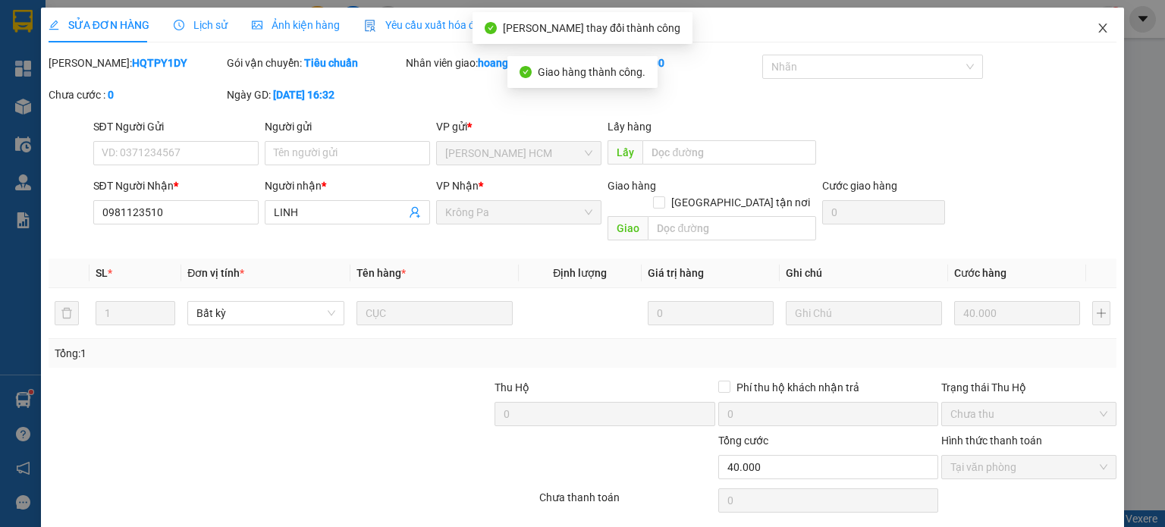
click at [1097, 29] on icon "close" at bounding box center [1103, 28] width 12 height 12
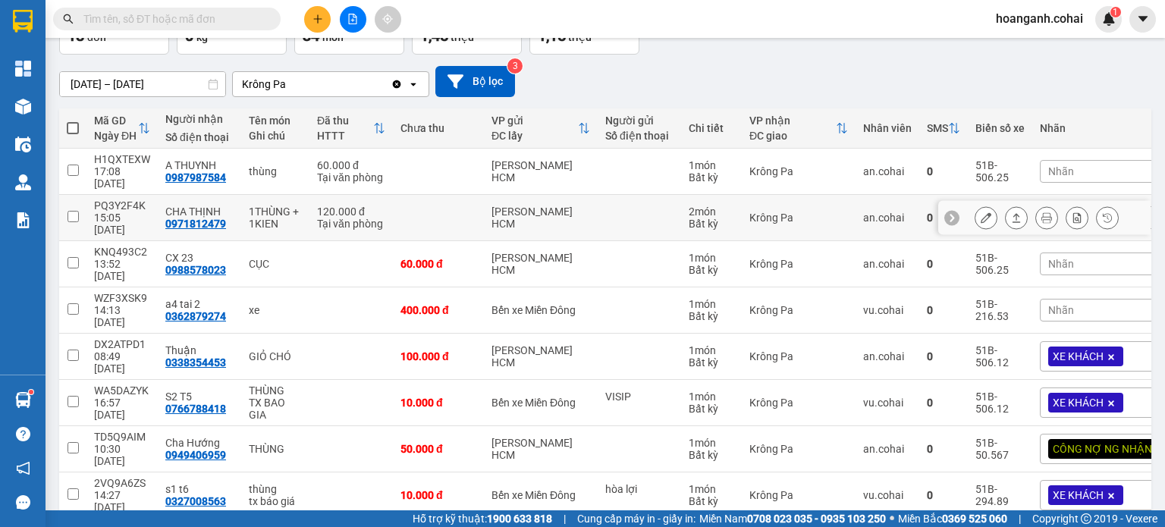
scroll to position [107, 0]
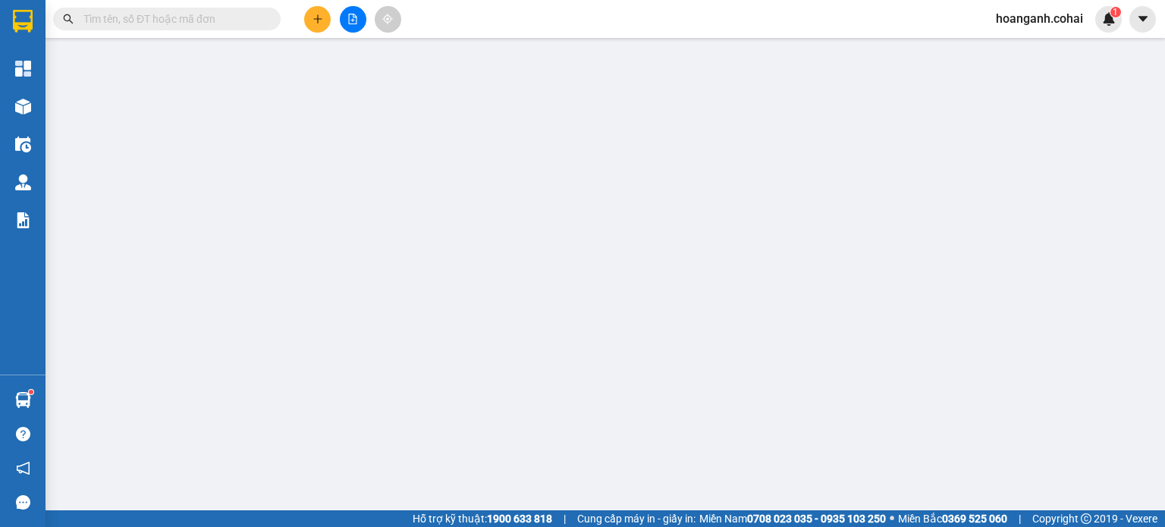
type input "0981123510"
type input "LINH"
type input "40.000"
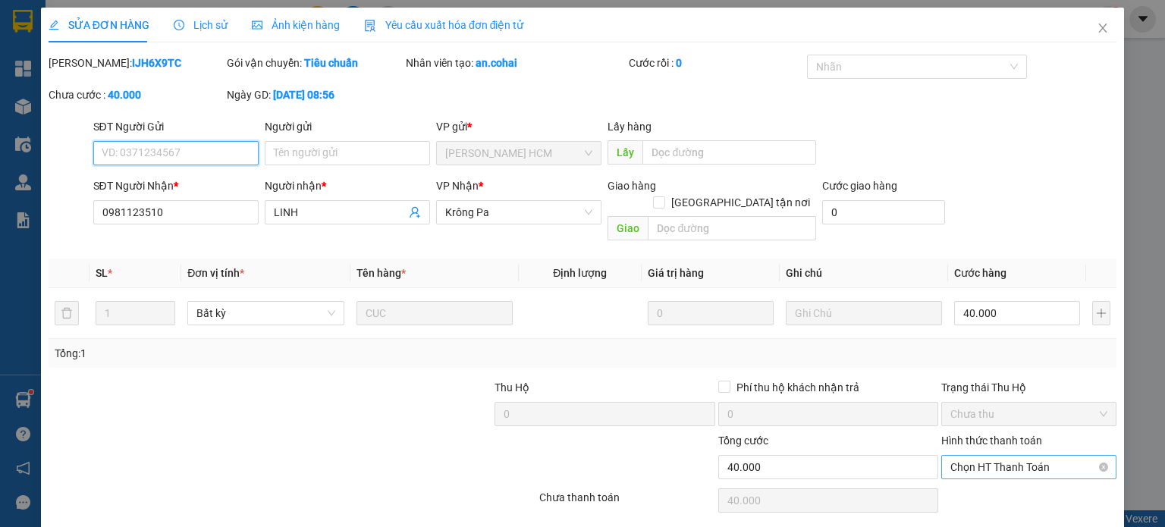
click at [968, 456] on span "Chọn HT Thanh Toán" at bounding box center [1028, 467] width 157 height 23
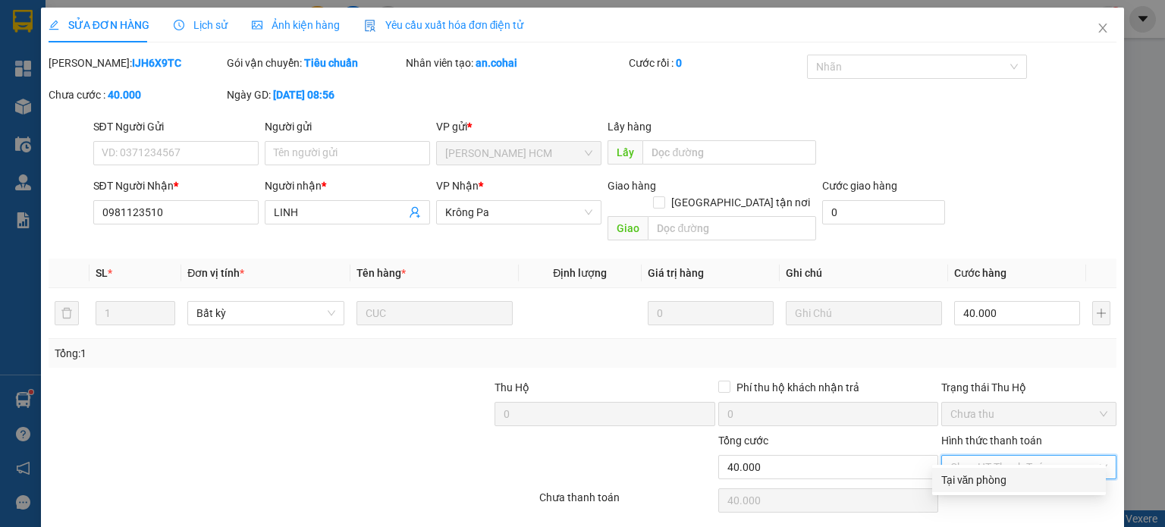
drag, startPoint x: 965, startPoint y: 482, endPoint x: 942, endPoint y: 486, distance: 23.2
click at [964, 482] on div "Tại văn phòng" at bounding box center [1019, 480] width 156 height 17
type input "0"
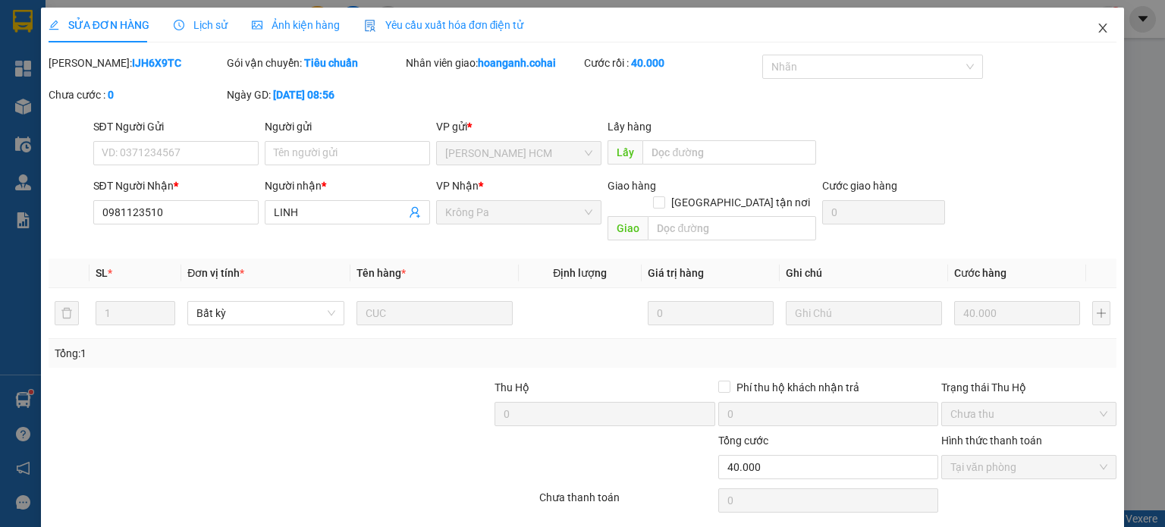
click at [1097, 24] on icon "close" at bounding box center [1103, 28] width 12 height 12
